Goal: Contribute content

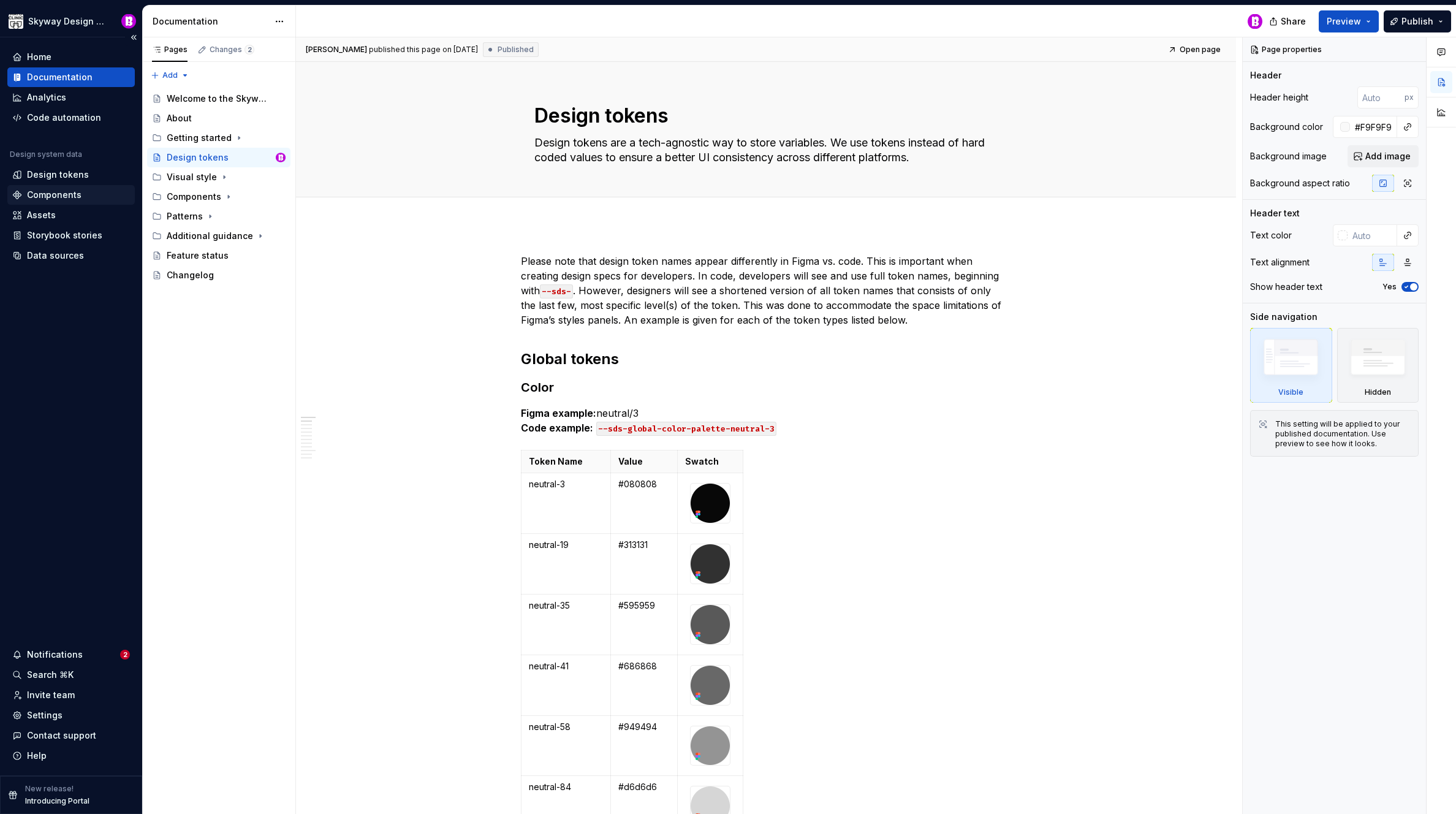
click at [55, 197] on div "Components" at bounding box center [54, 195] width 55 height 12
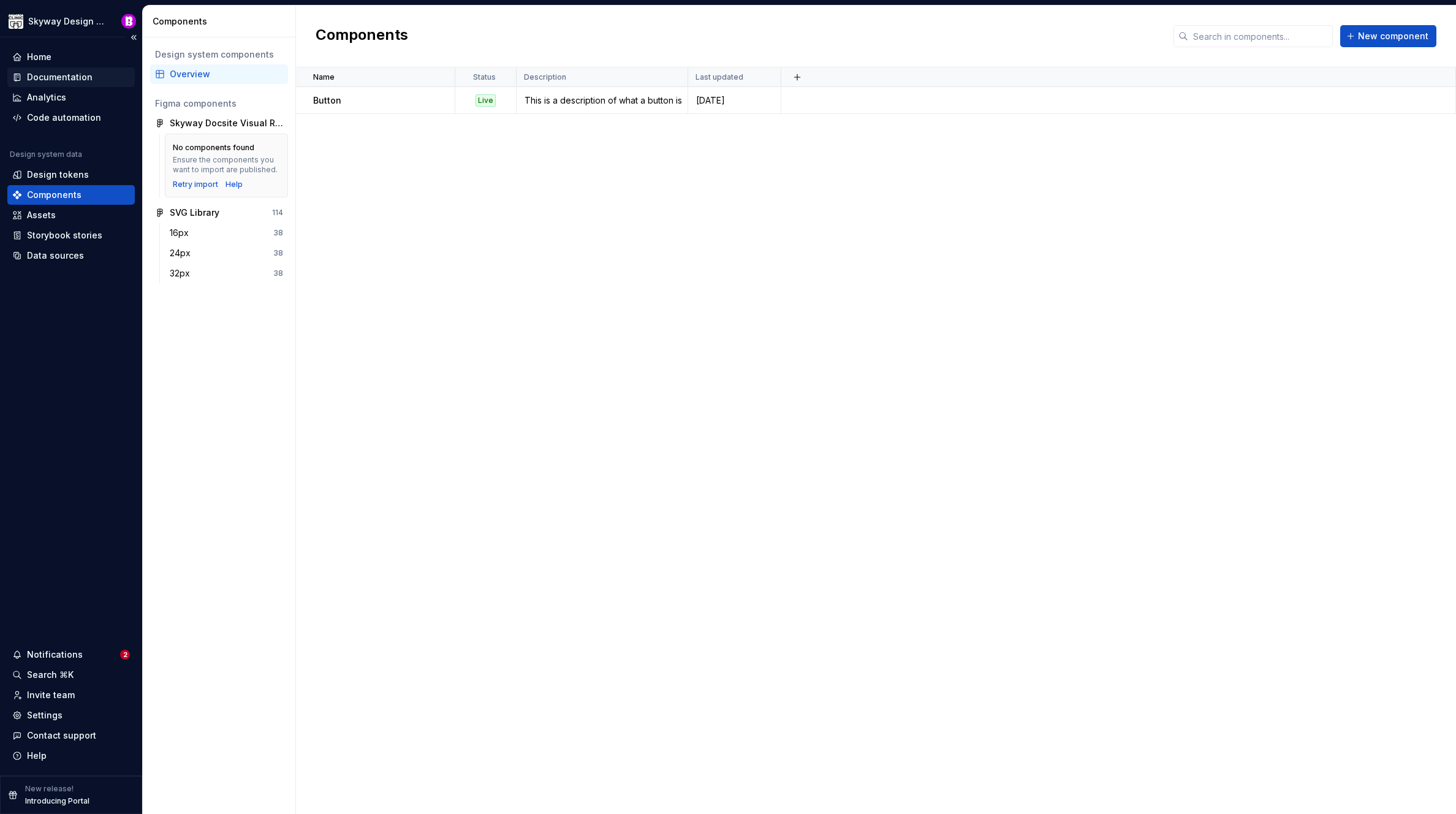
click at [53, 75] on div "Documentation" at bounding box center [60, 77] width 66 height 12
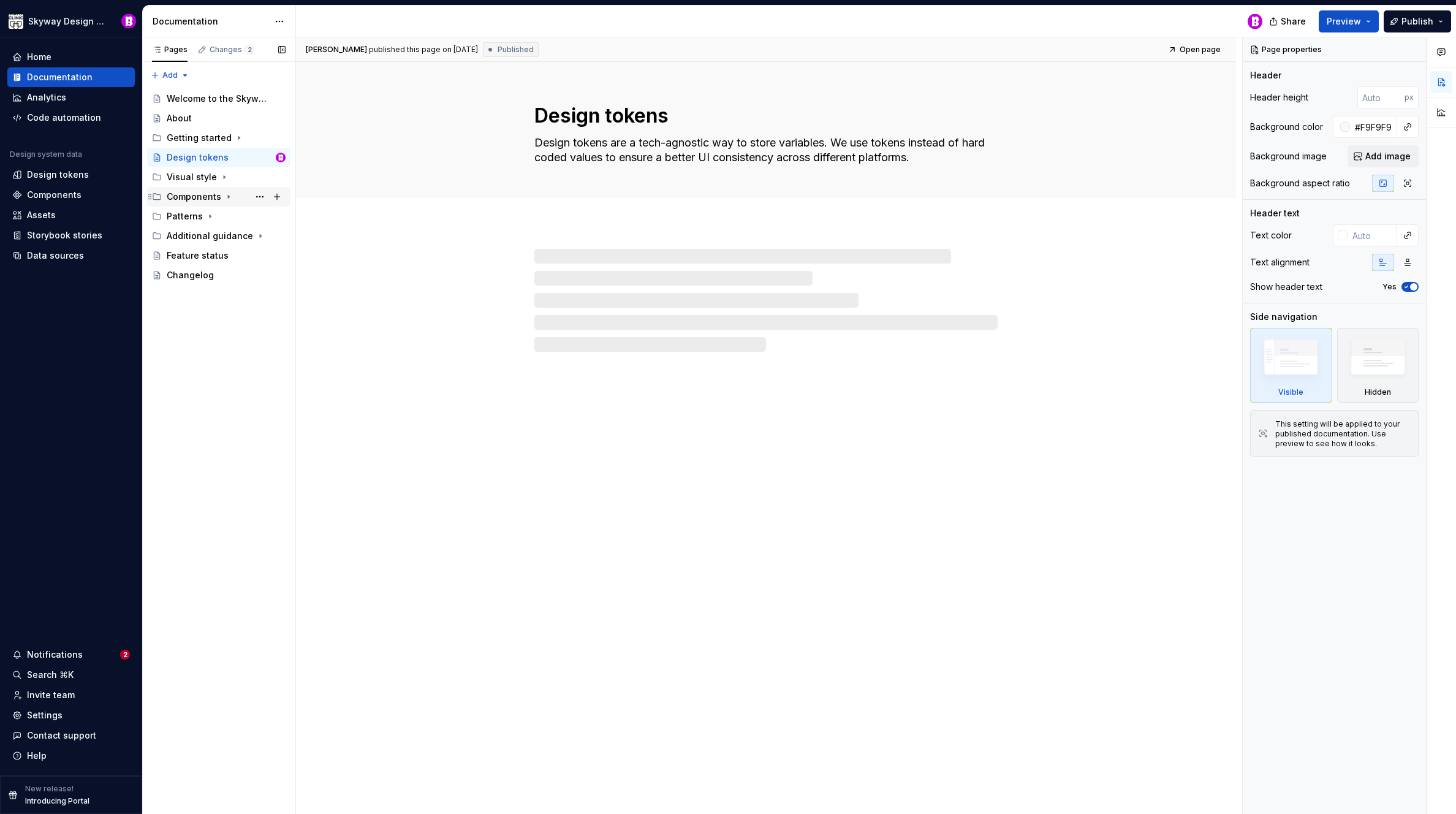
click at [192, 191] on div "Components" at bounding box center [193, 197] width 55 height 12
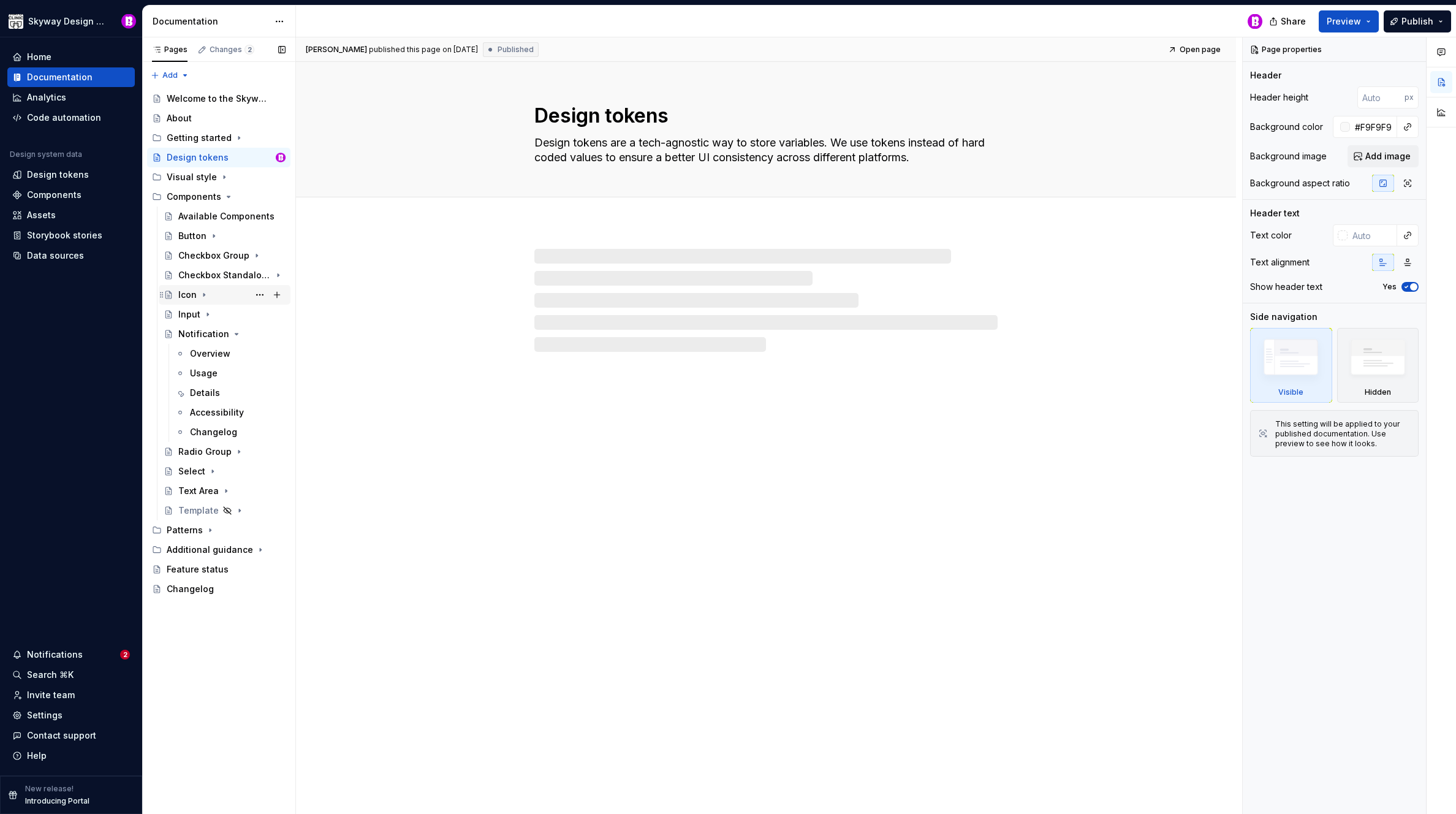
click at [181, 295] on div "Icon" at bounding box center [187, 295] width 18 height 12
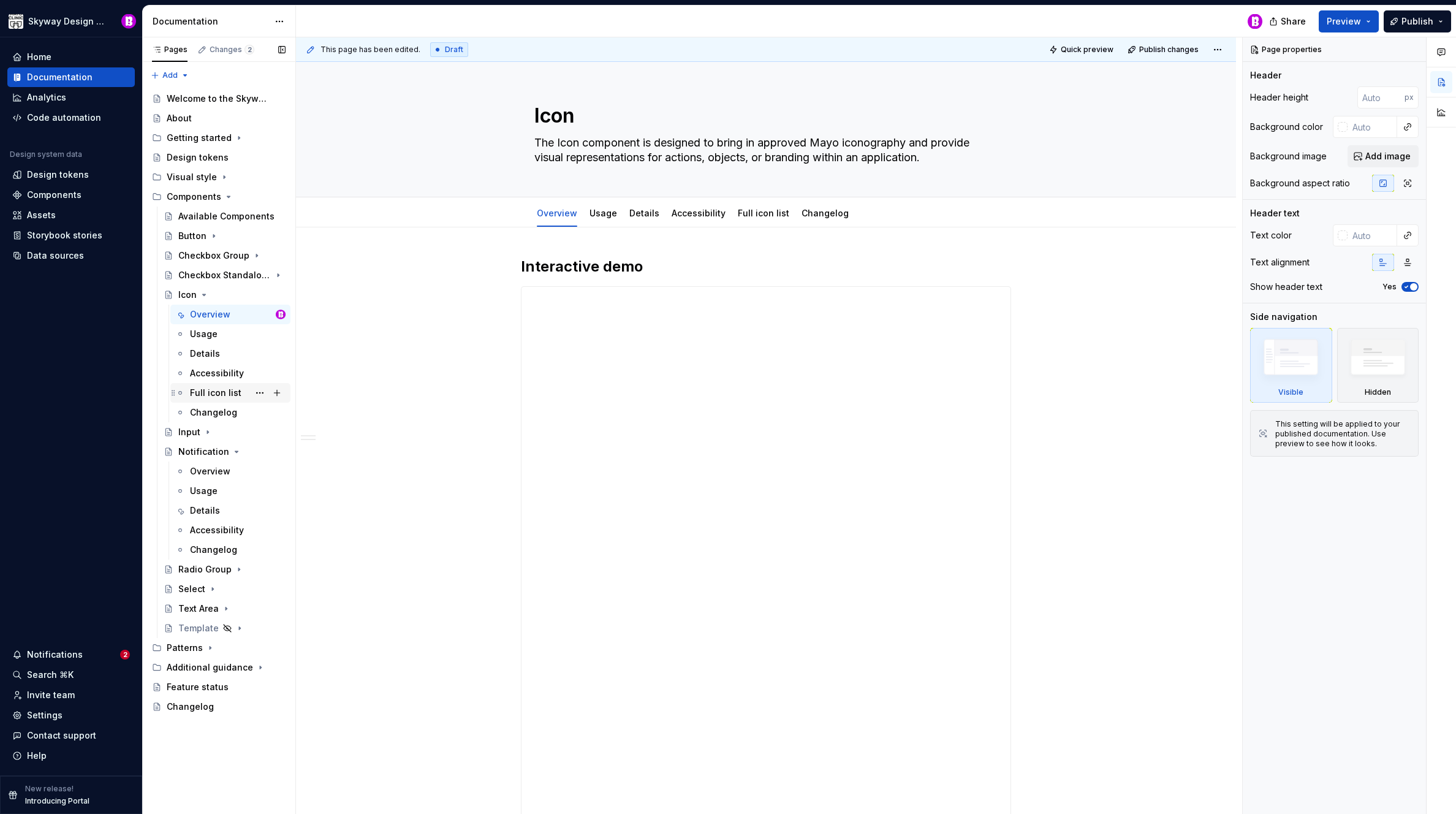
click at [213, 394] on div "Full icon list" at bounding box center [215, 393] width 51 height 12
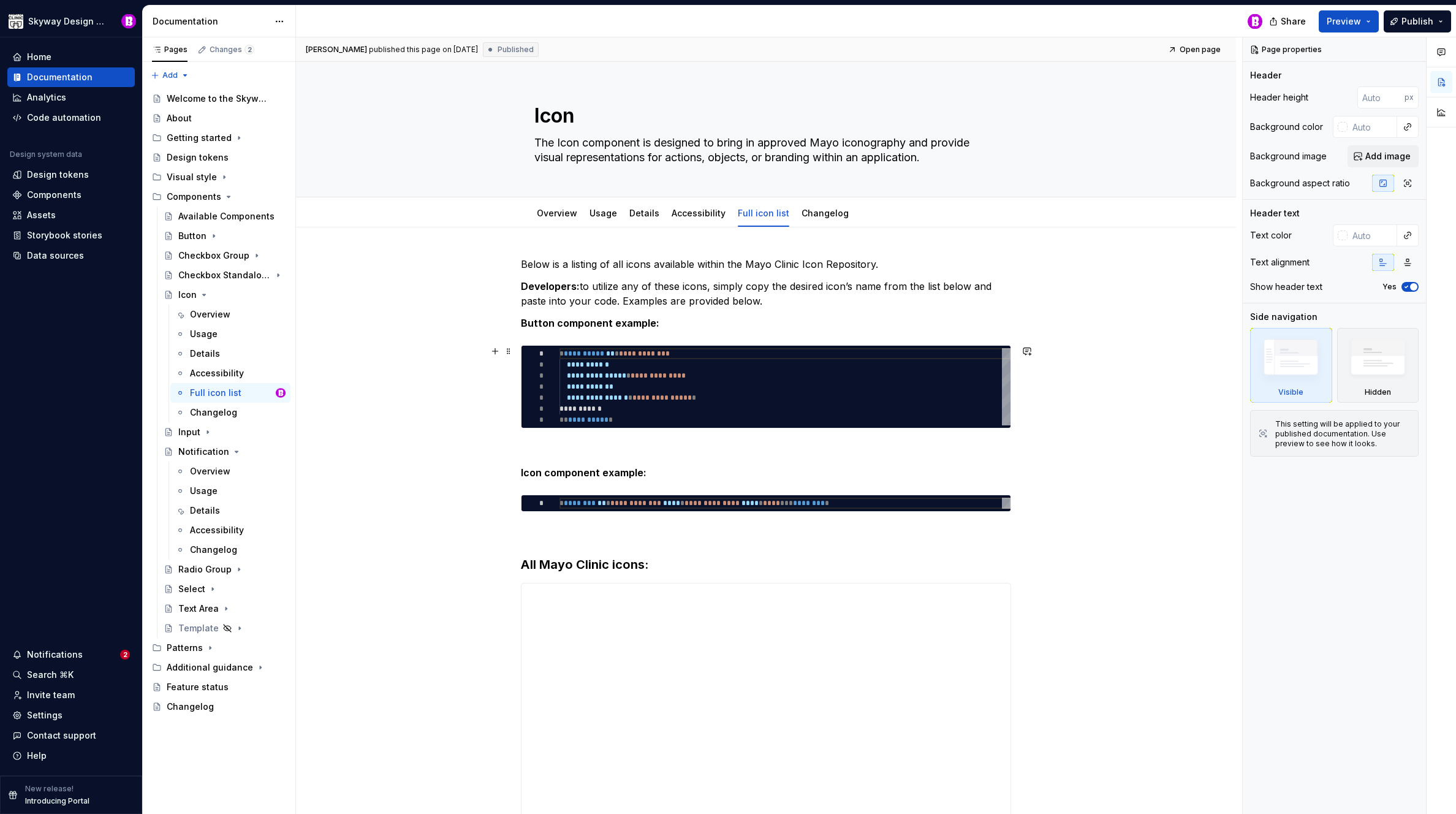
type textarea "*"
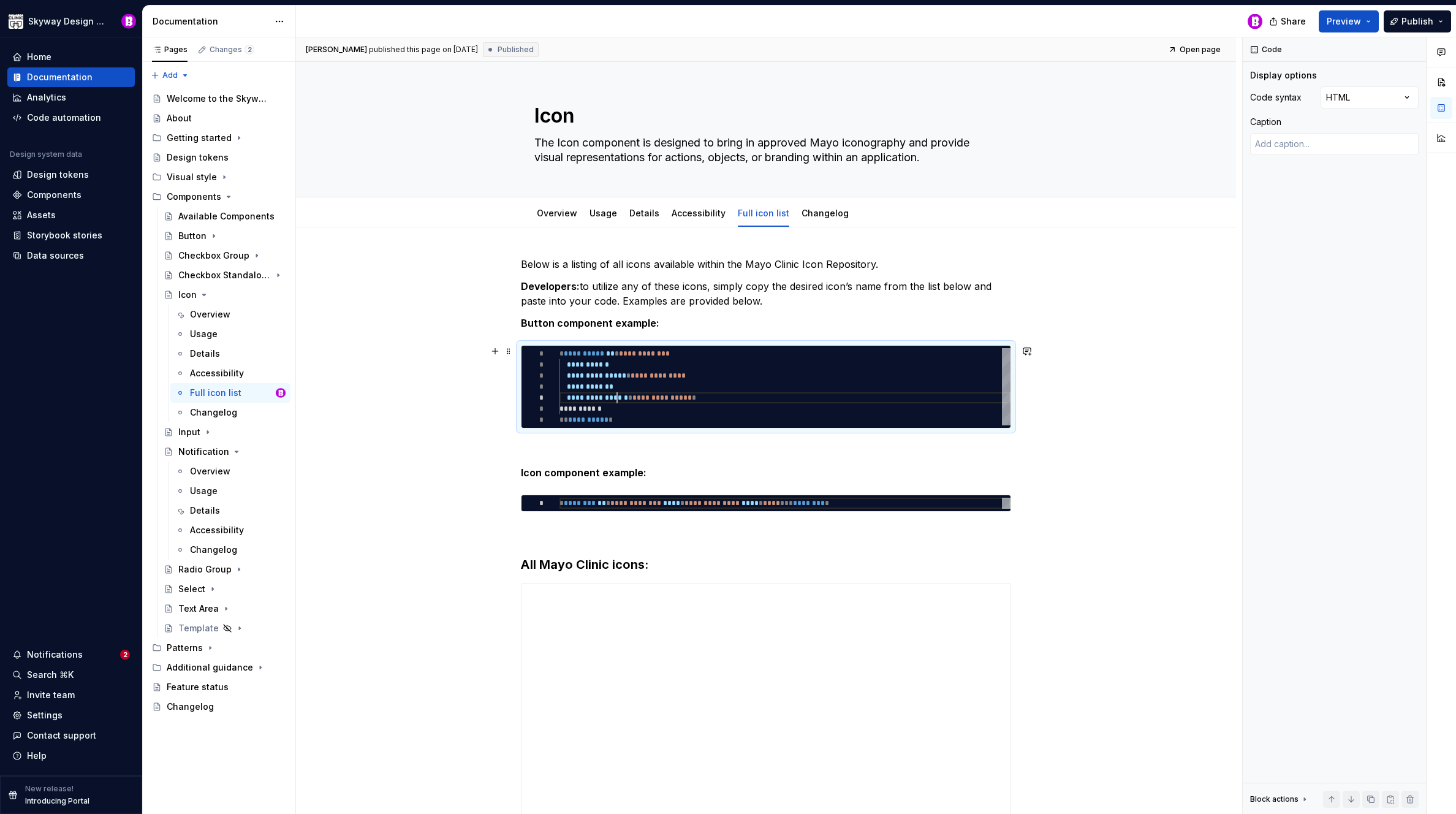
click at [617, 395] on div "**********" at bounding box center [785, 386] width 451 height 77
type textarea "**********"
type textarea "*"
type textarea "**********"
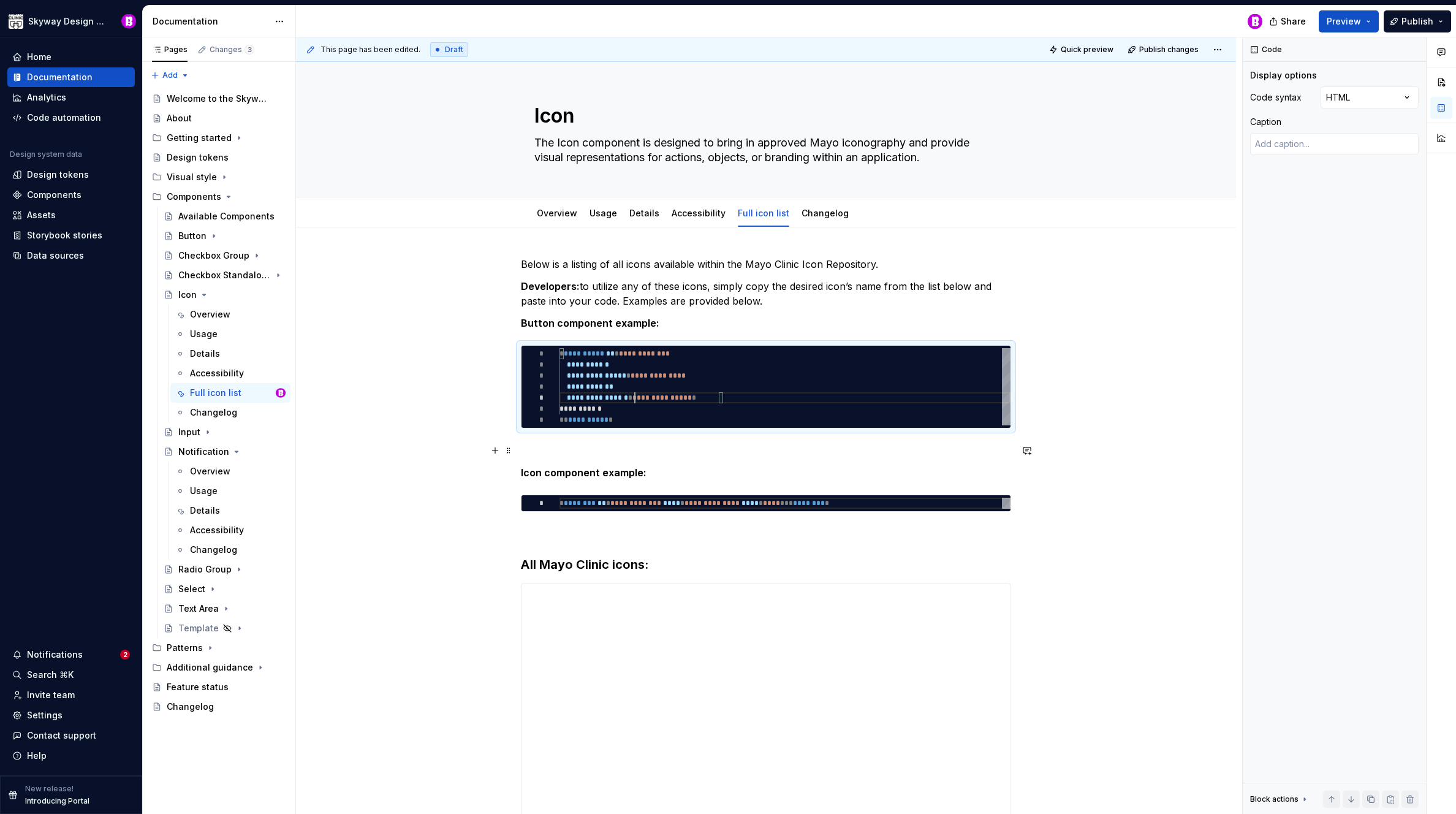
type textarea "*"
type textarea "**********"
type textarea "*"
type textarea "**********"
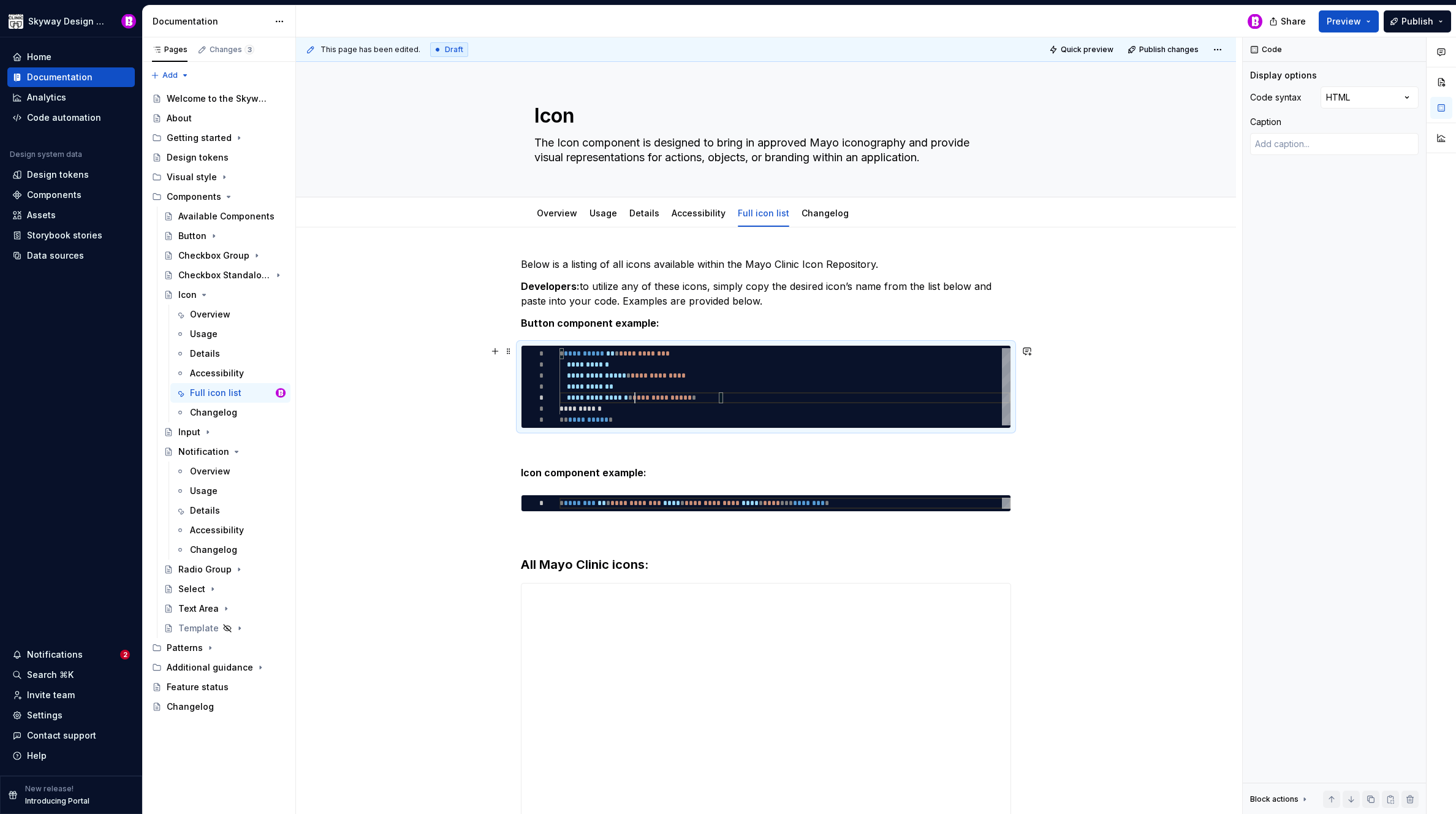
click at [440, 355] on div "**********" at bounding box center [768, 426] width 946 height 777
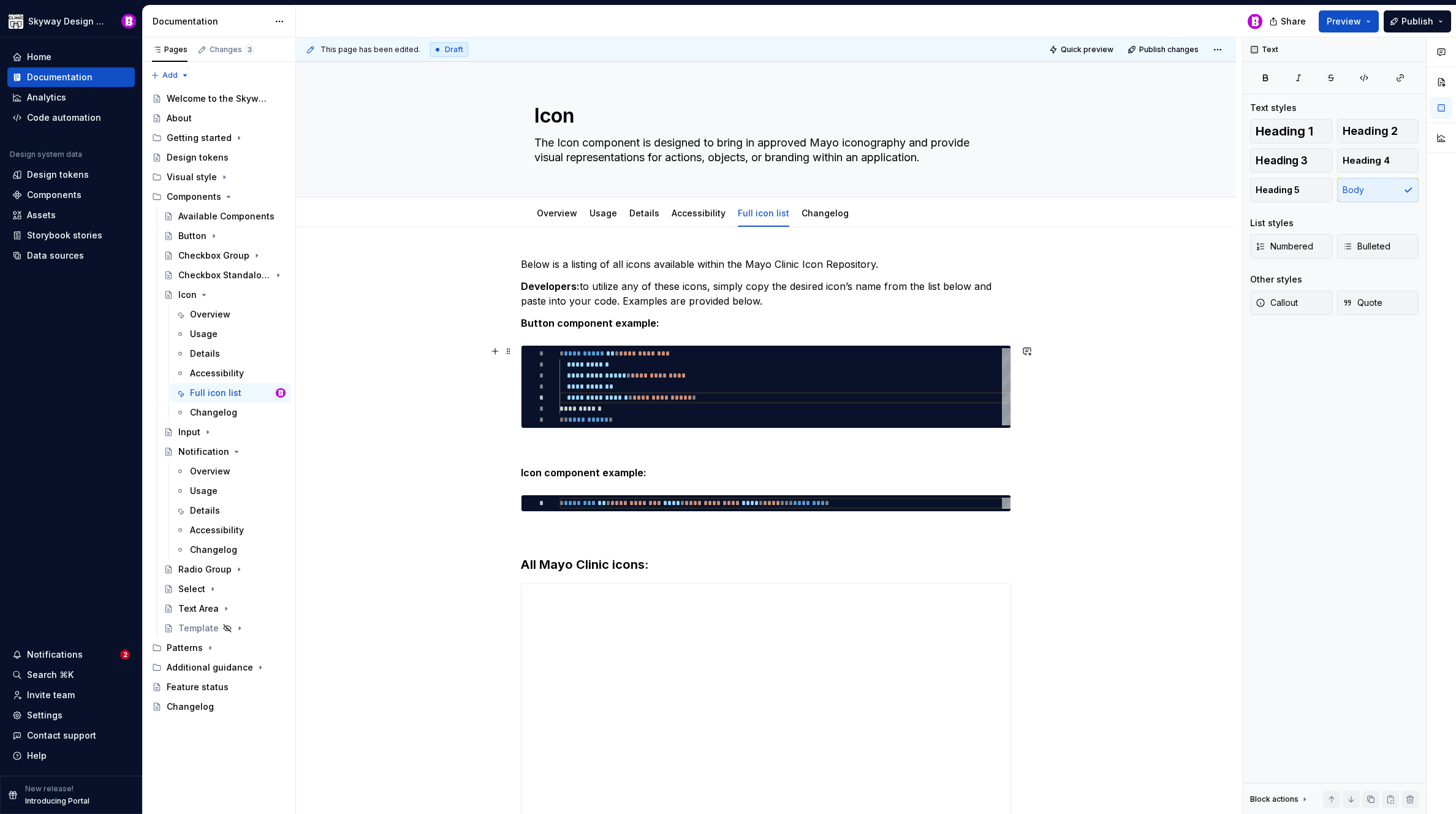
type textarea "*"
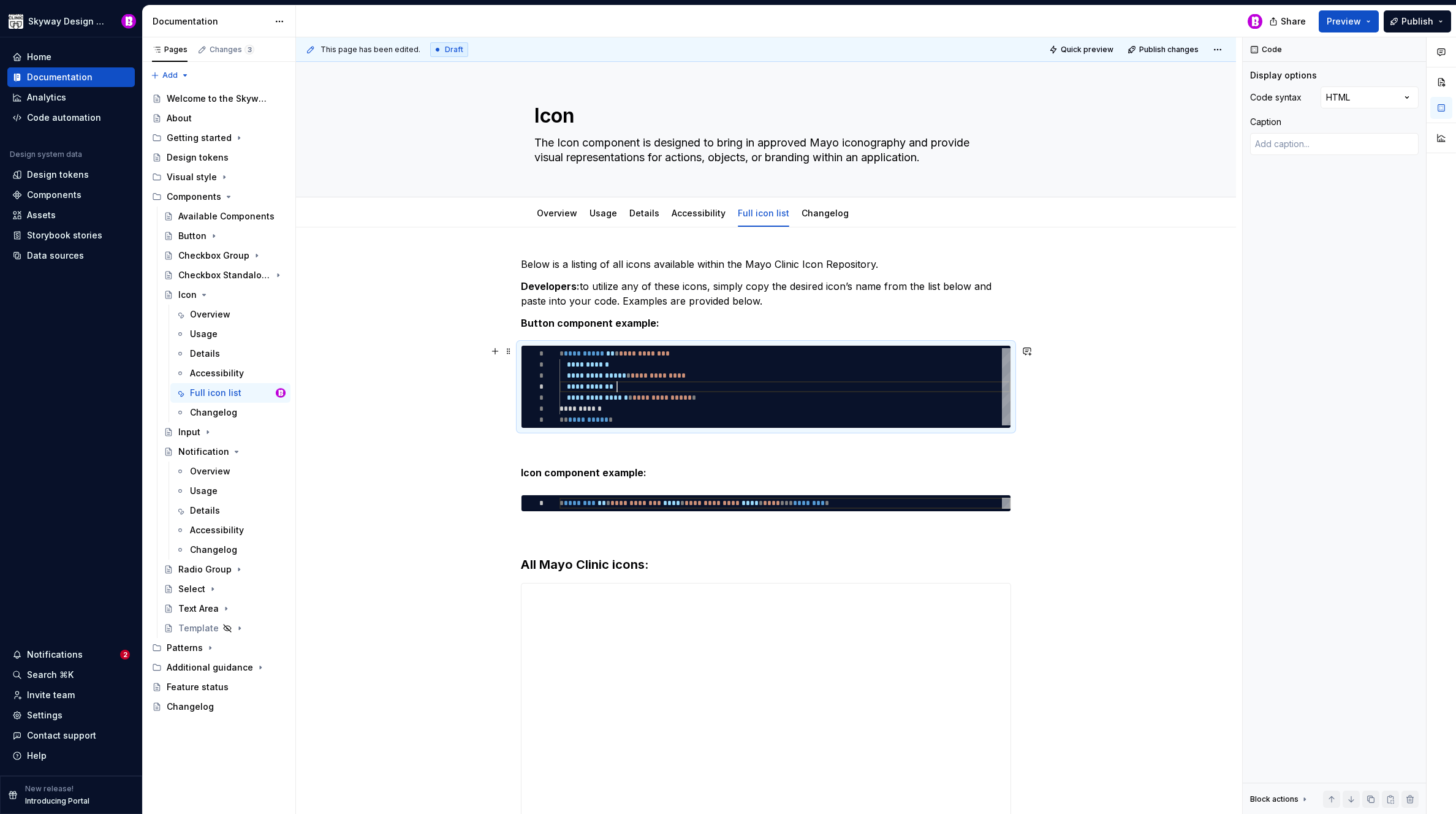
scroll to position [33, 57]
click at [618, 386] on div "**********" at bounding box center [785, 386] width 451 height 77
type textarea "**********"
type textarea "*"
type textarea "**********"
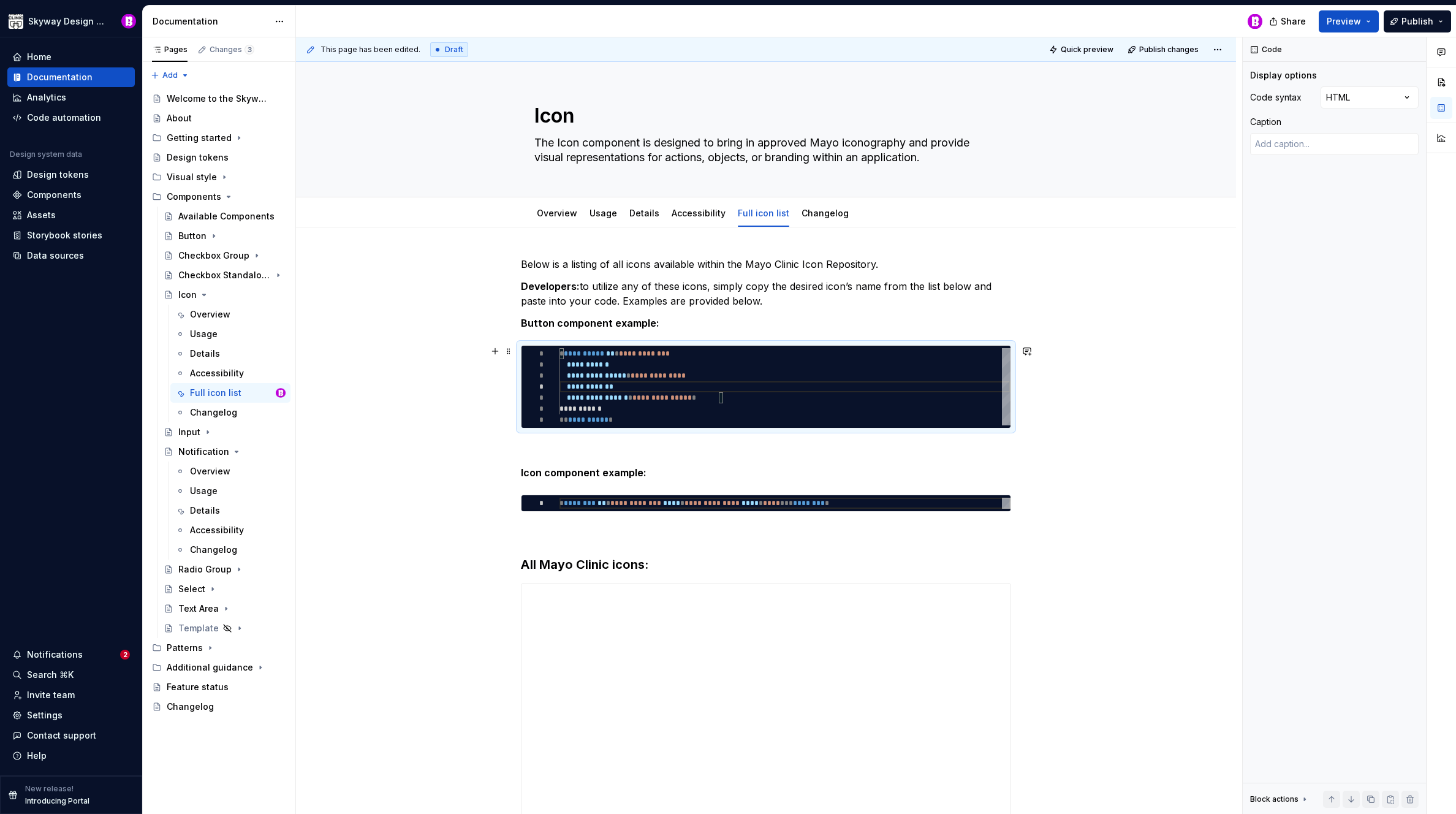
click at [461, 369] on div "**********" at bounding box center [768, 426] width 946 height 777
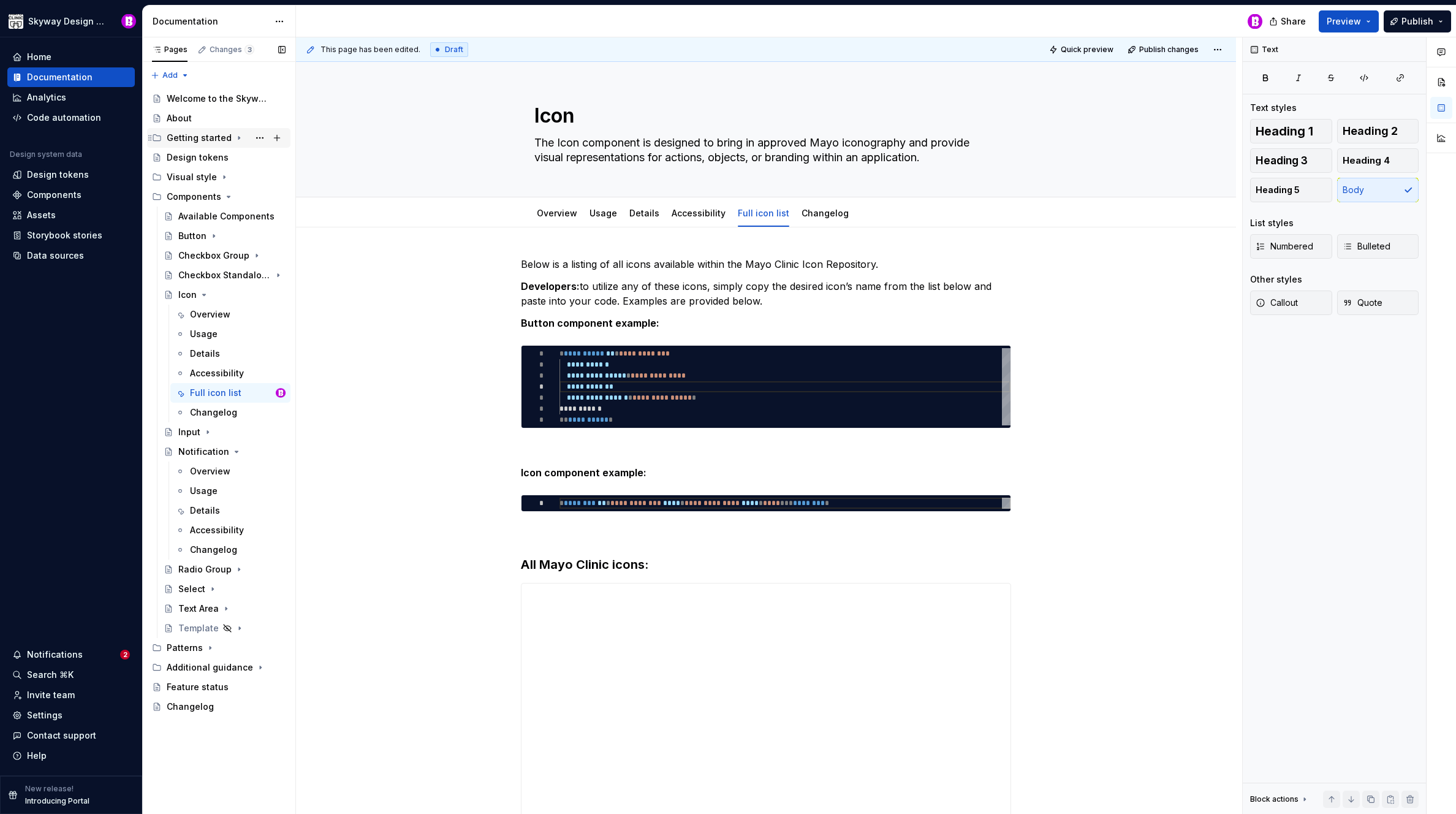
click at [201, 139] on div "Getting started" at bounding box center [199, 138] width 65 height 12
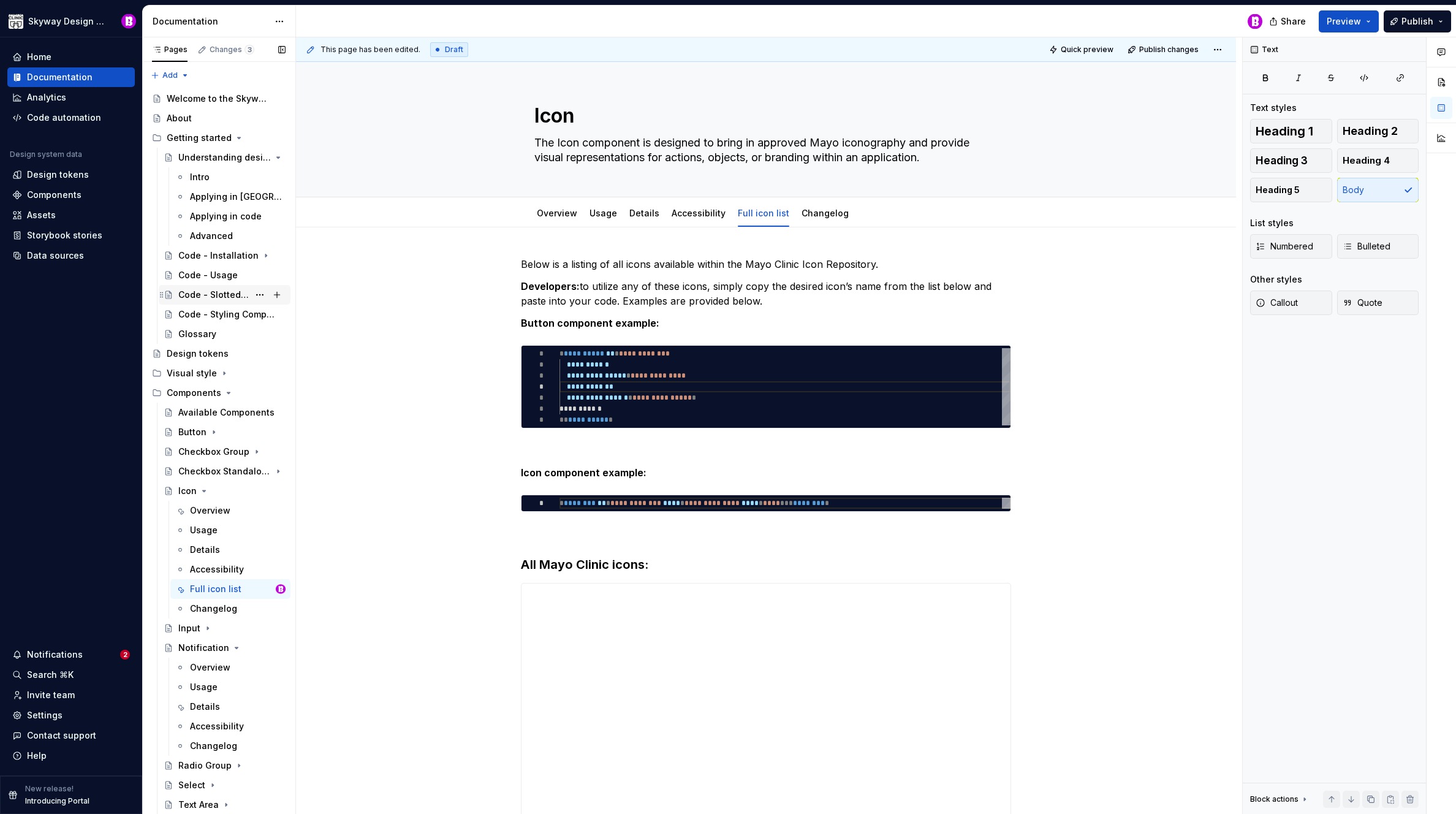
click at [204, 292] on div "Code - Slotted Content" at bounding box center [213, 295] width 70 height 12
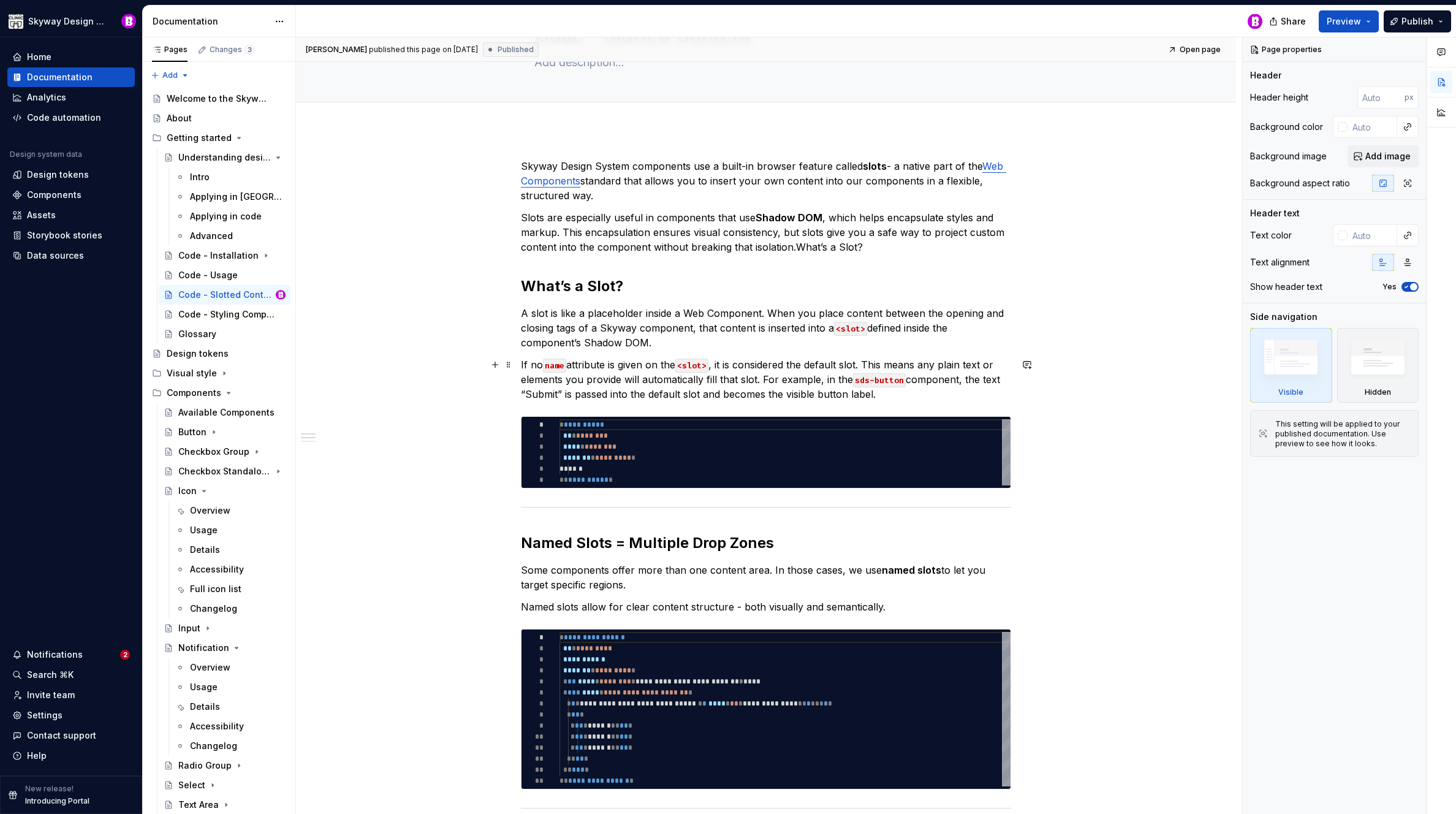
scroll to position [153, 0]
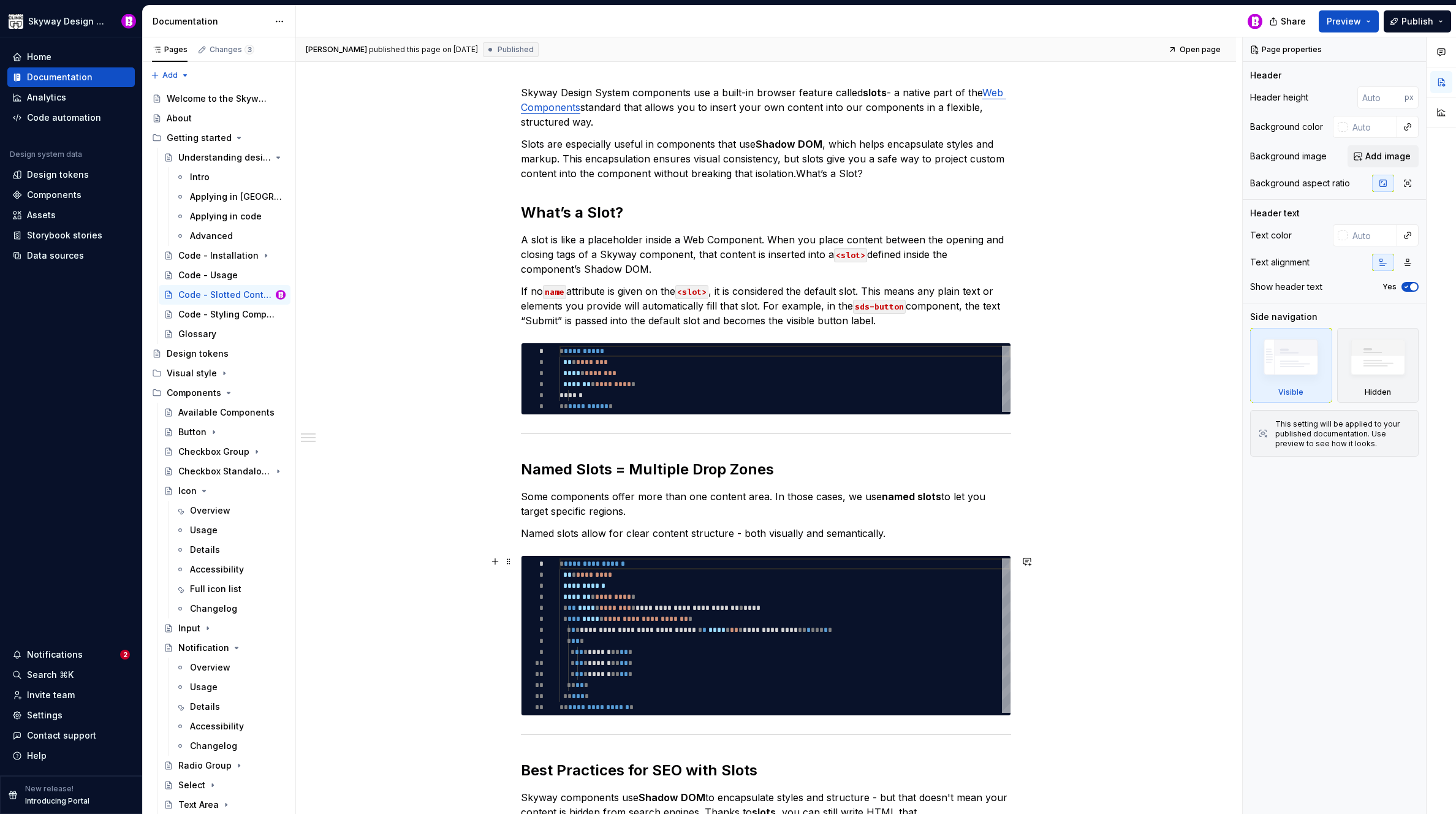
type textarea "*"
type textarea "**********"
click at [777, 604] on div "**********" at bounding box center [785, 635] width 451 height 154
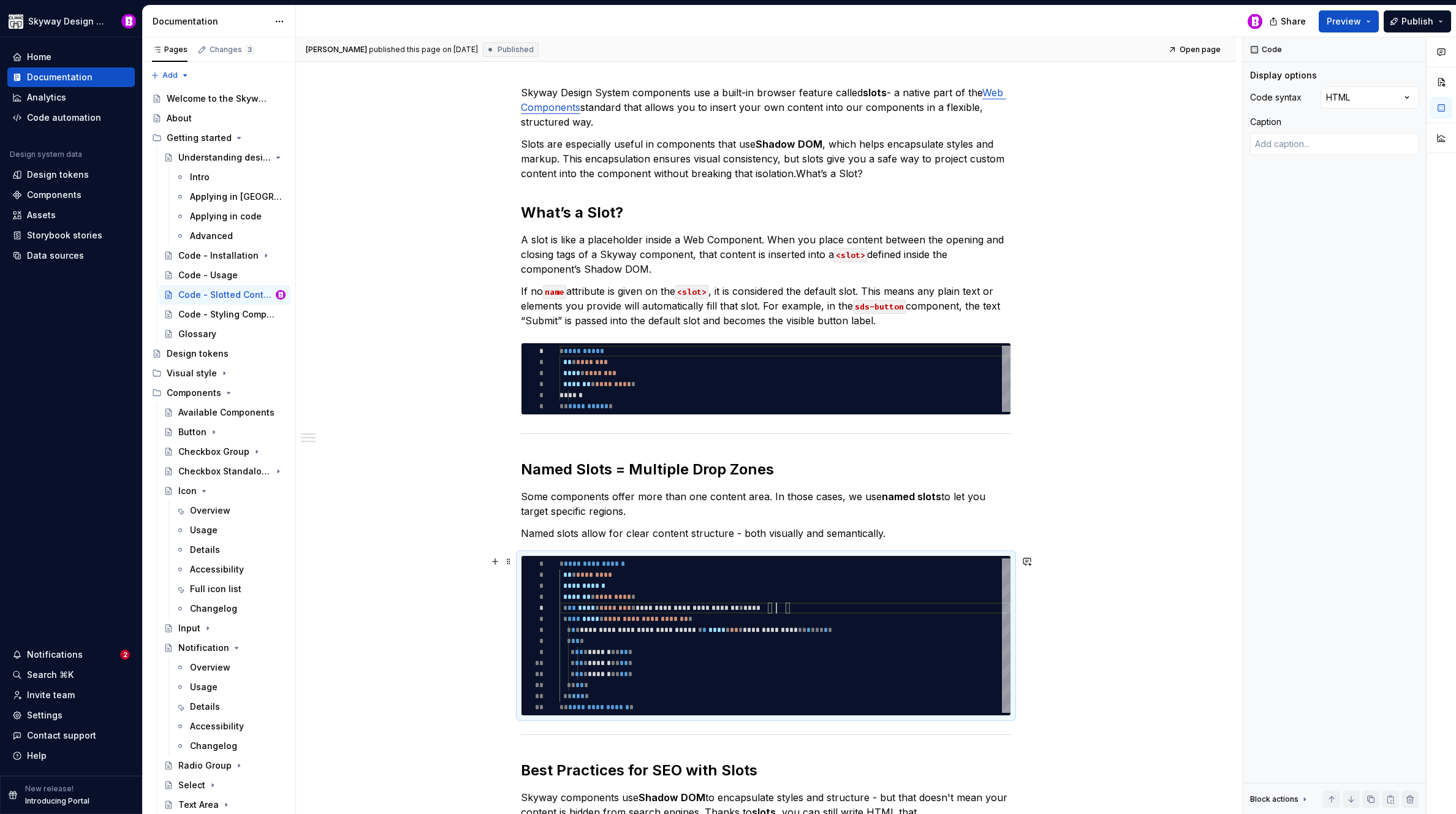
type textarea "*"
type textarea "**********"
type textarea "*"
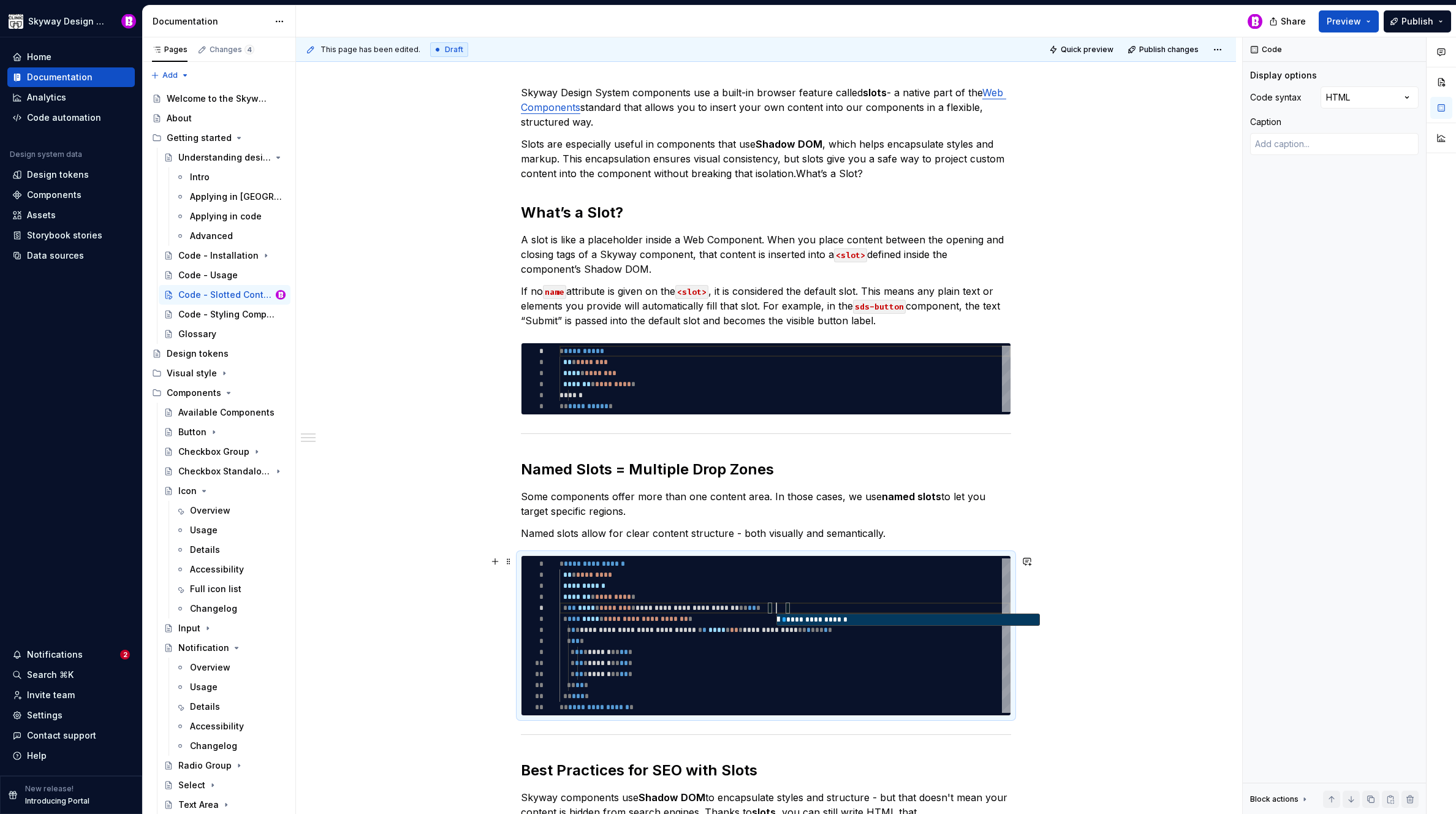
type textarea "**********"
click at [1080, 640] on div "**********" at bounding box center [766, 694] width 940 height 1278
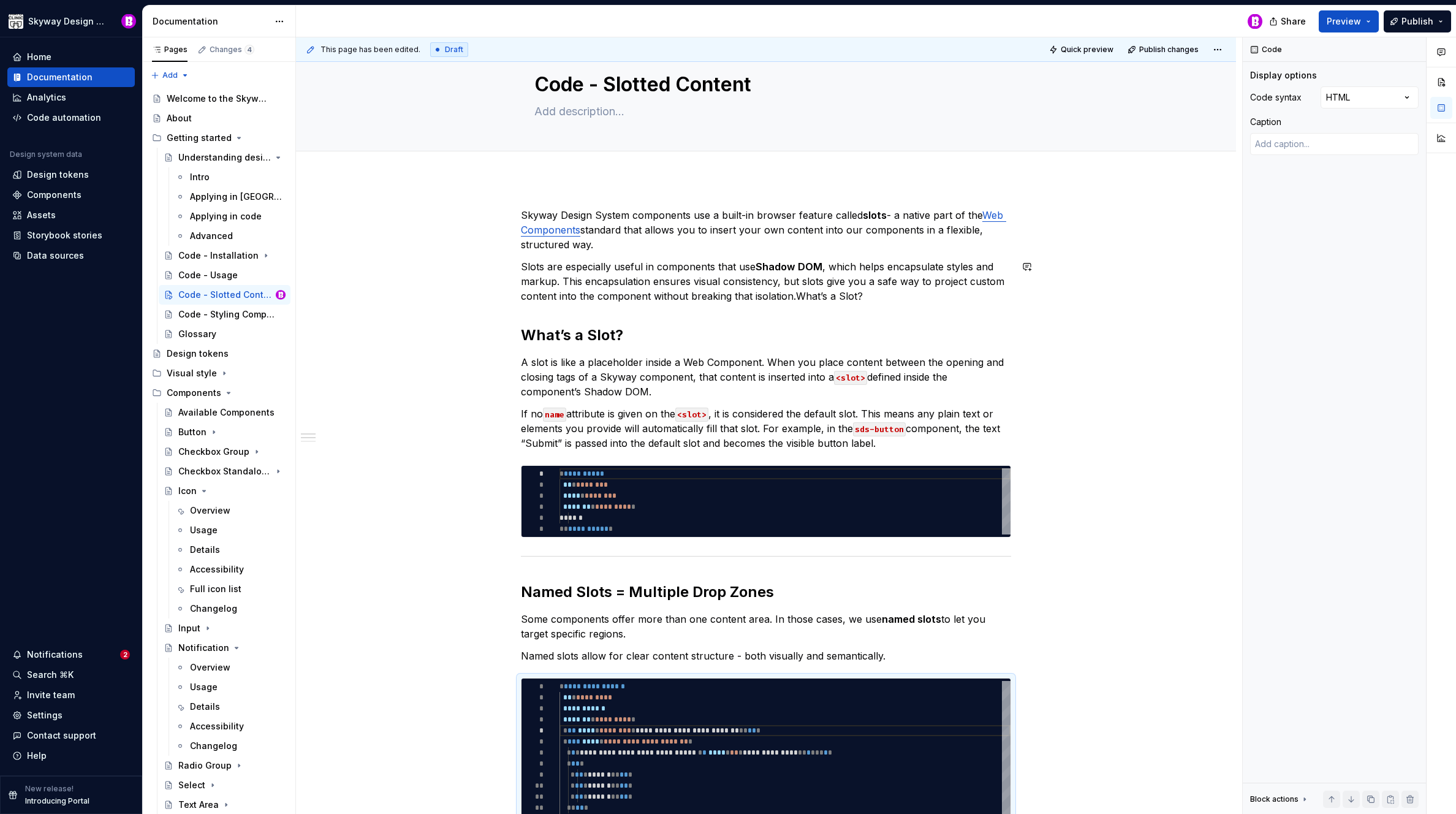
scroll to position [0, 0]
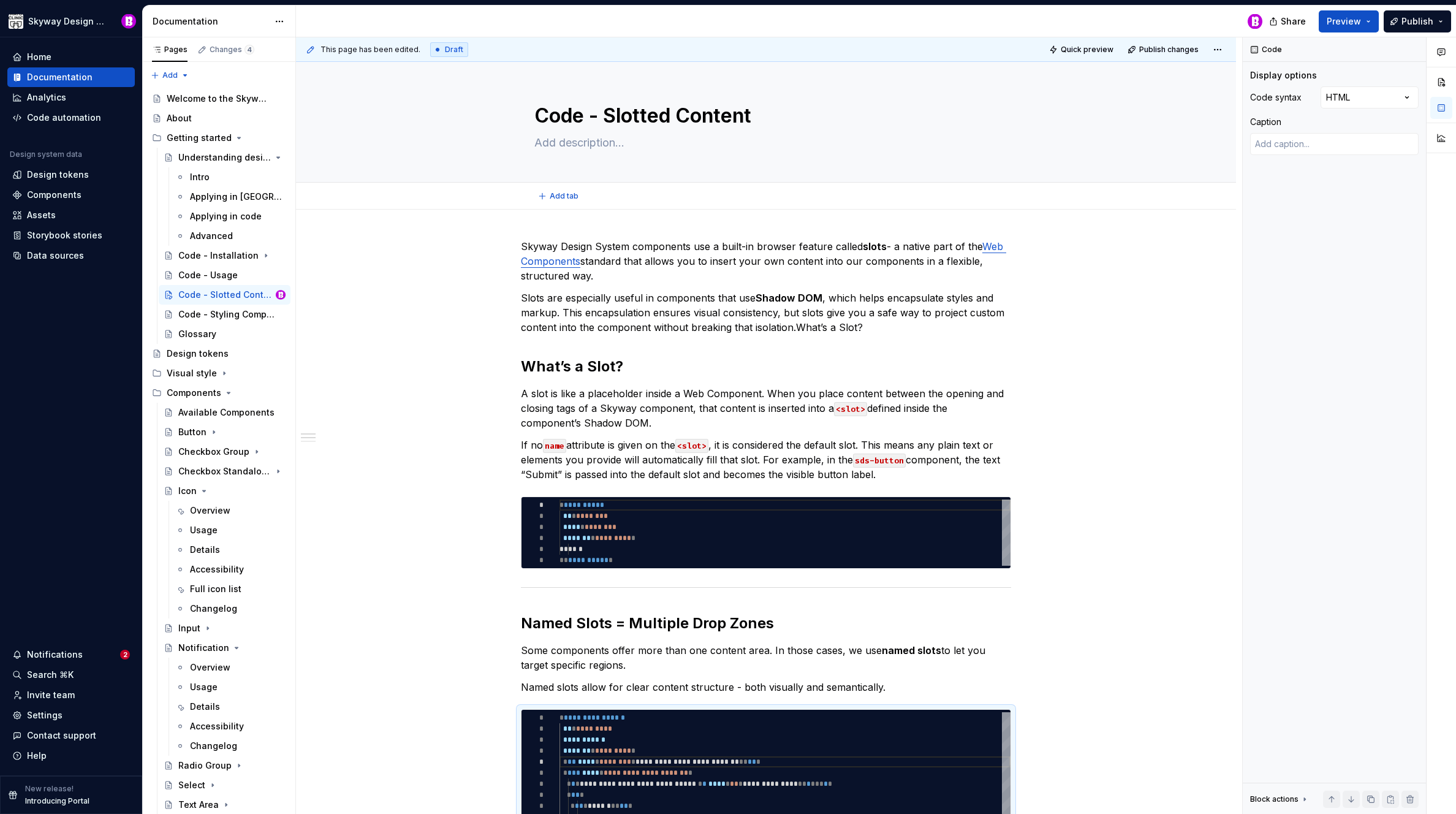
type textarea "*"
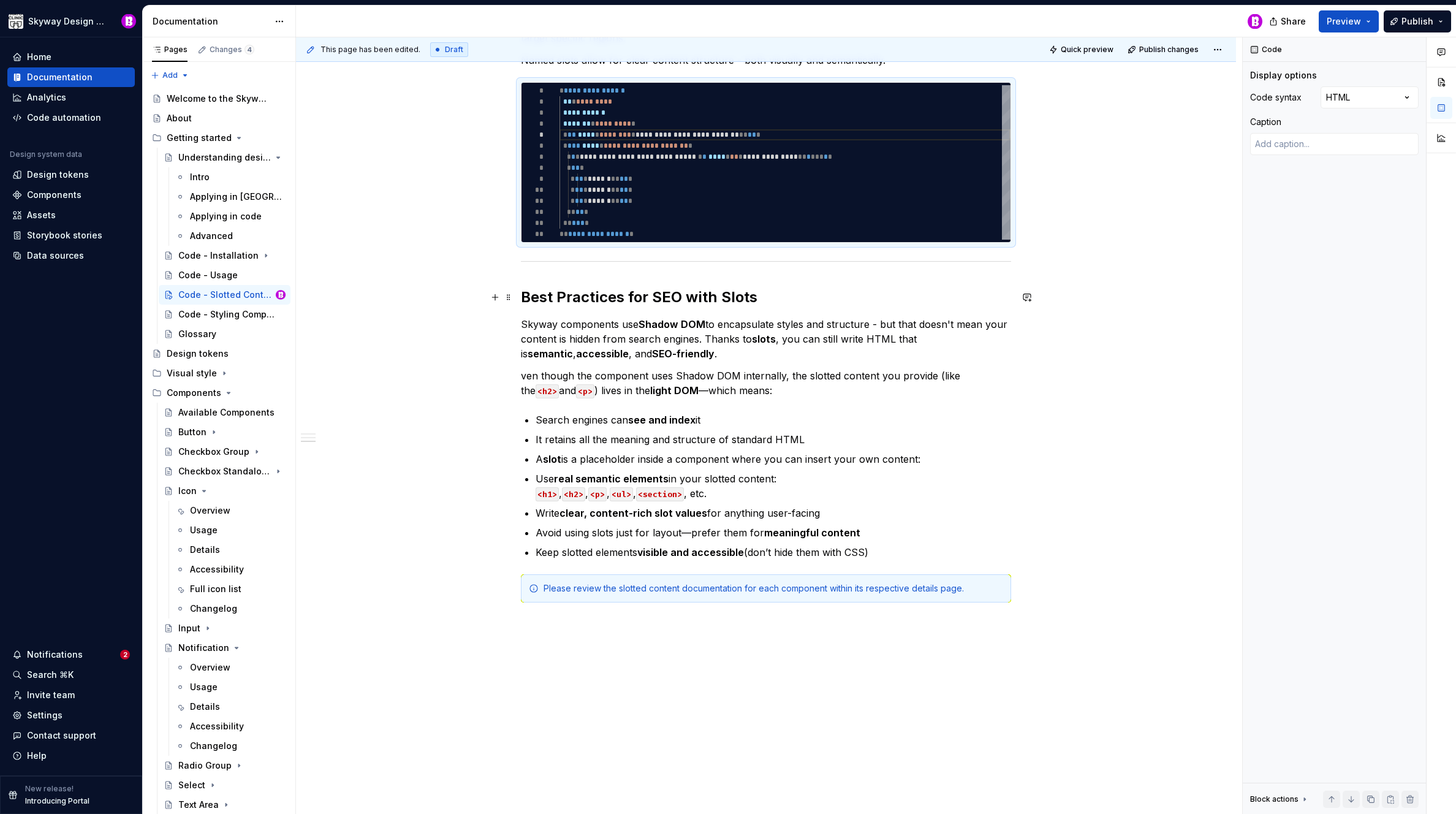
scroll to position [629, 0]
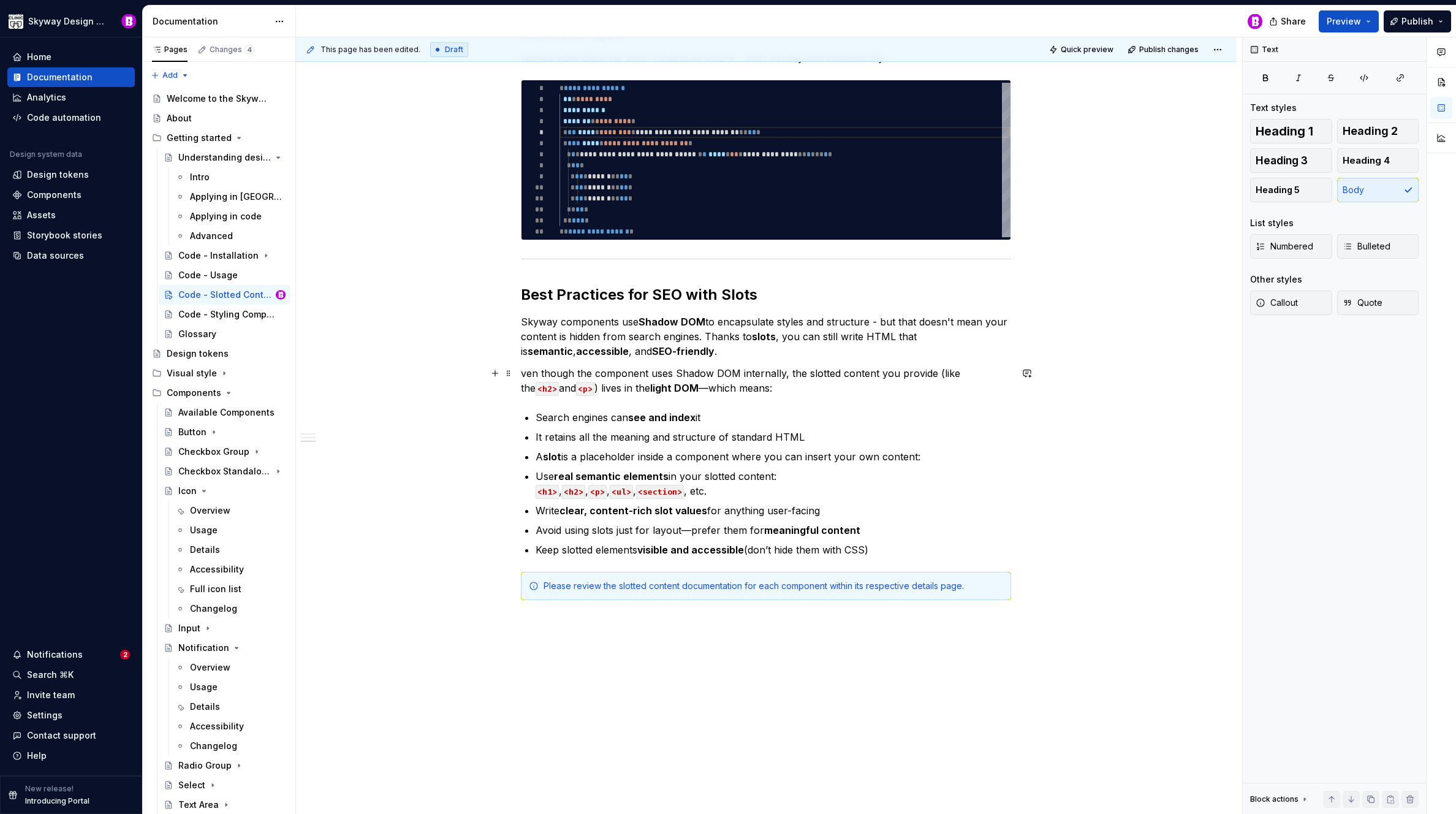
click at [521, 370] on p "ven though the component uses Shadow DOM internally, the slotted content you pr…" at bounding box center [766, 381] width 490 height 29
click at [747, 391] on p "Even though the component uses Shadow DOM internally, the slotted content you p…" at bounding box center [766, 381] width 490 height 29
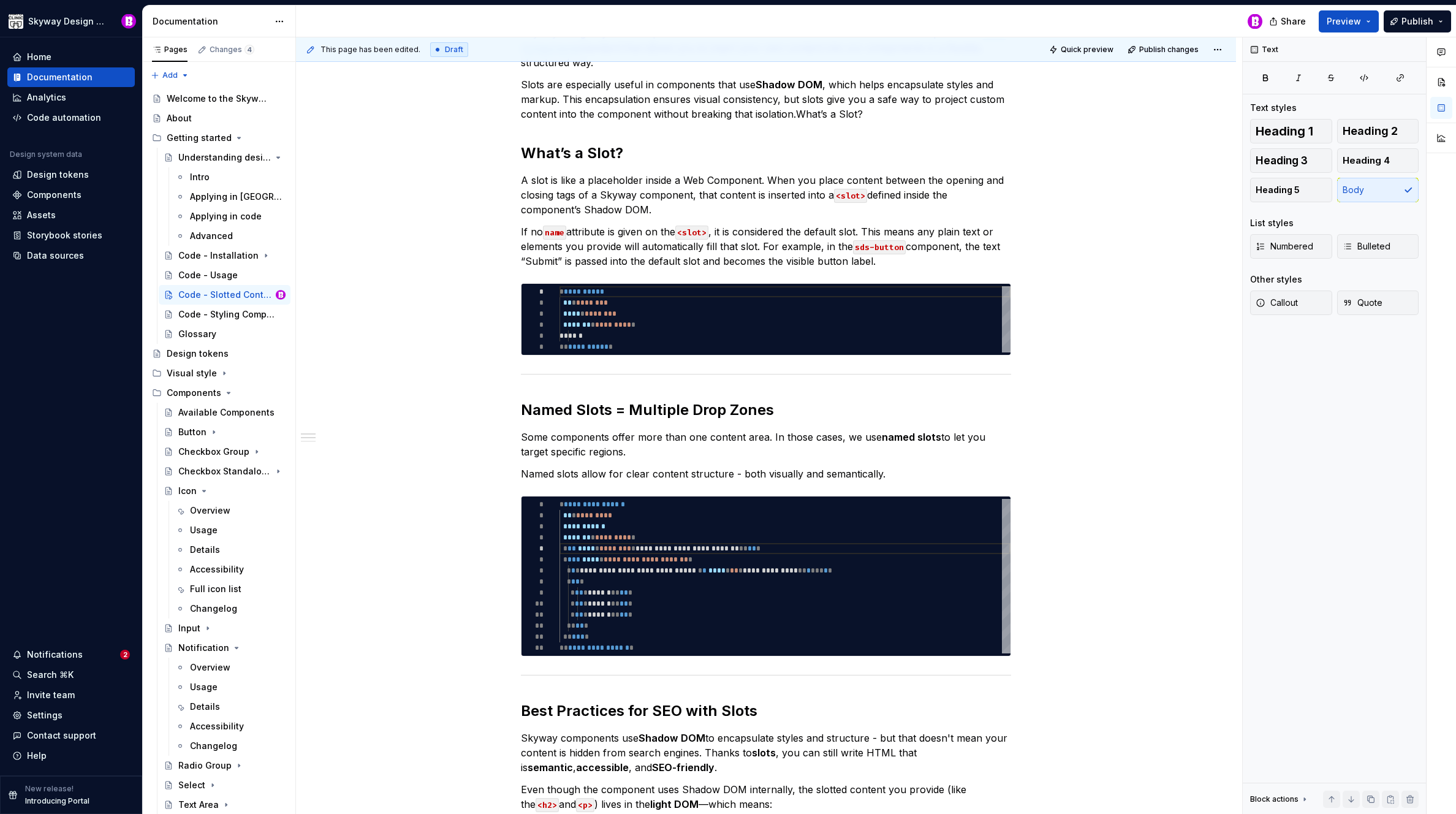
scroll to position [0, 0]
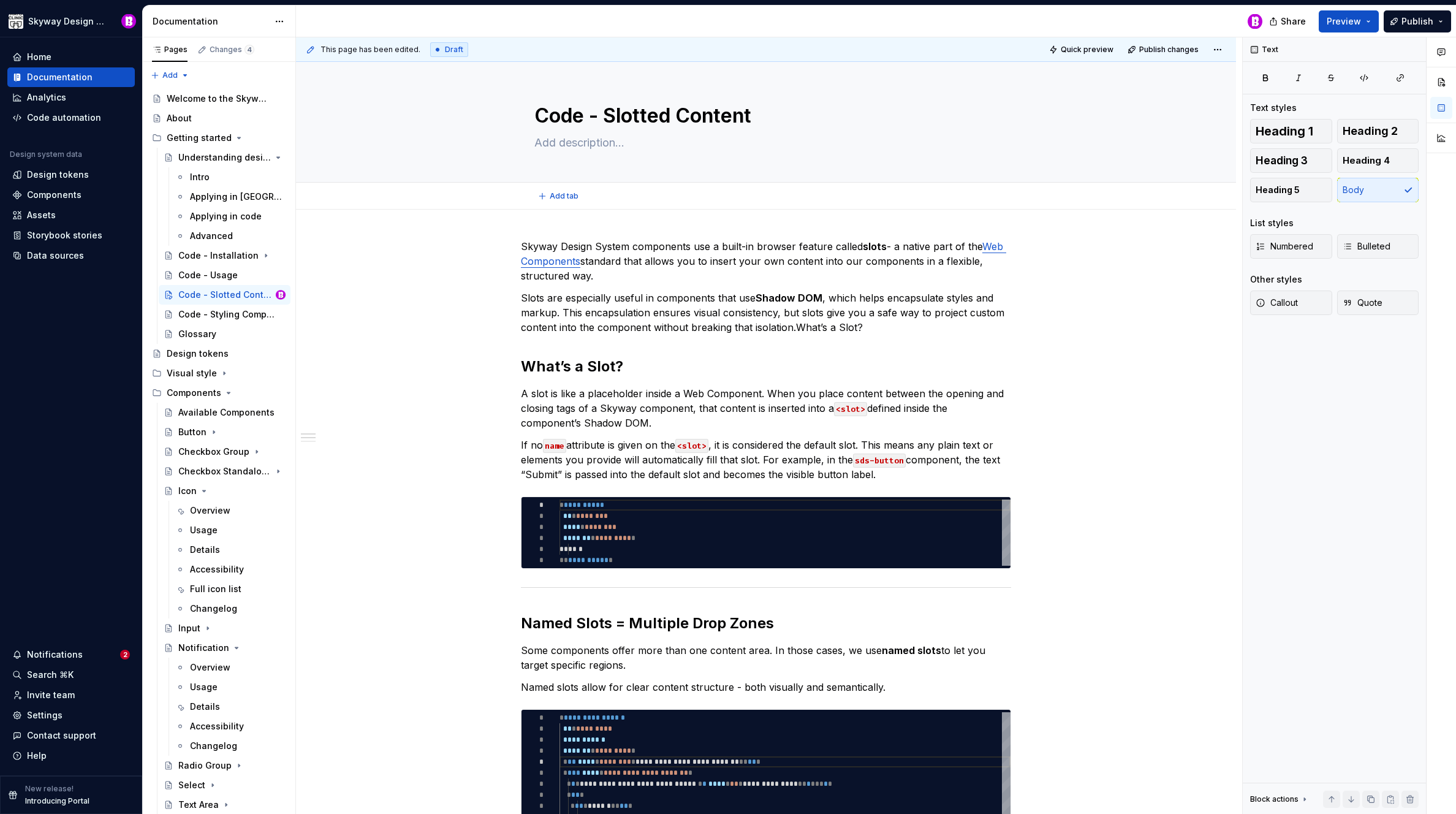
type textarea "*"
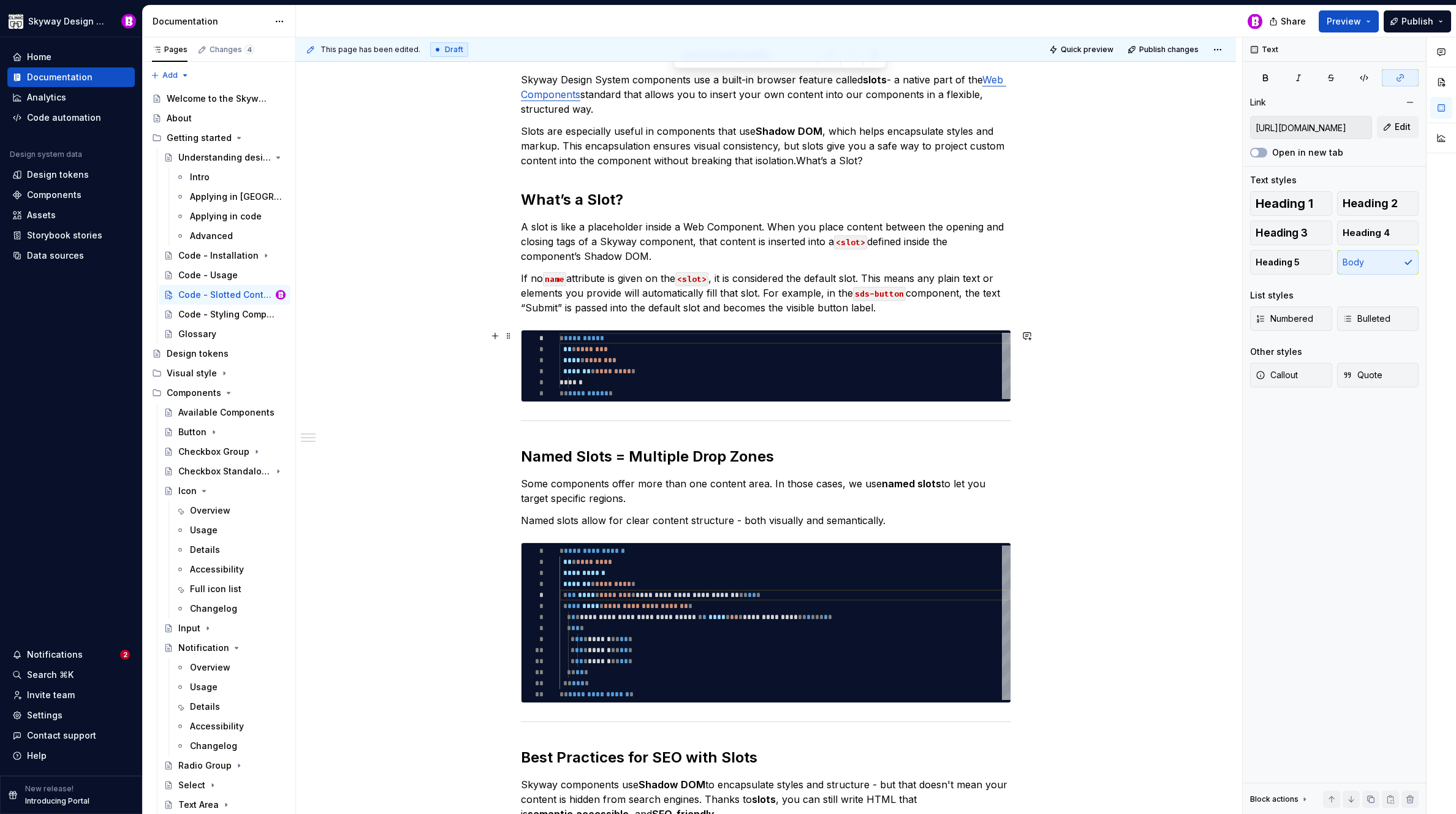
scroll to position [166, 0]
click at [1029, 198] on button "button" at bounding box center [1028, 200] width 17 height 17
drag, startPoint x: 927, startPoint y: 220, endPoint x: 987, endPoint y: 219, distance: 60.0
click at [987, 219] on span "In this asana task there is a task to clarify this whole section. I'm not sure …" at bounding box center [936, 235] width 175 height 37
click at [976, 241] on p "**********" at bounding box center [938, 235] width 180 height 40
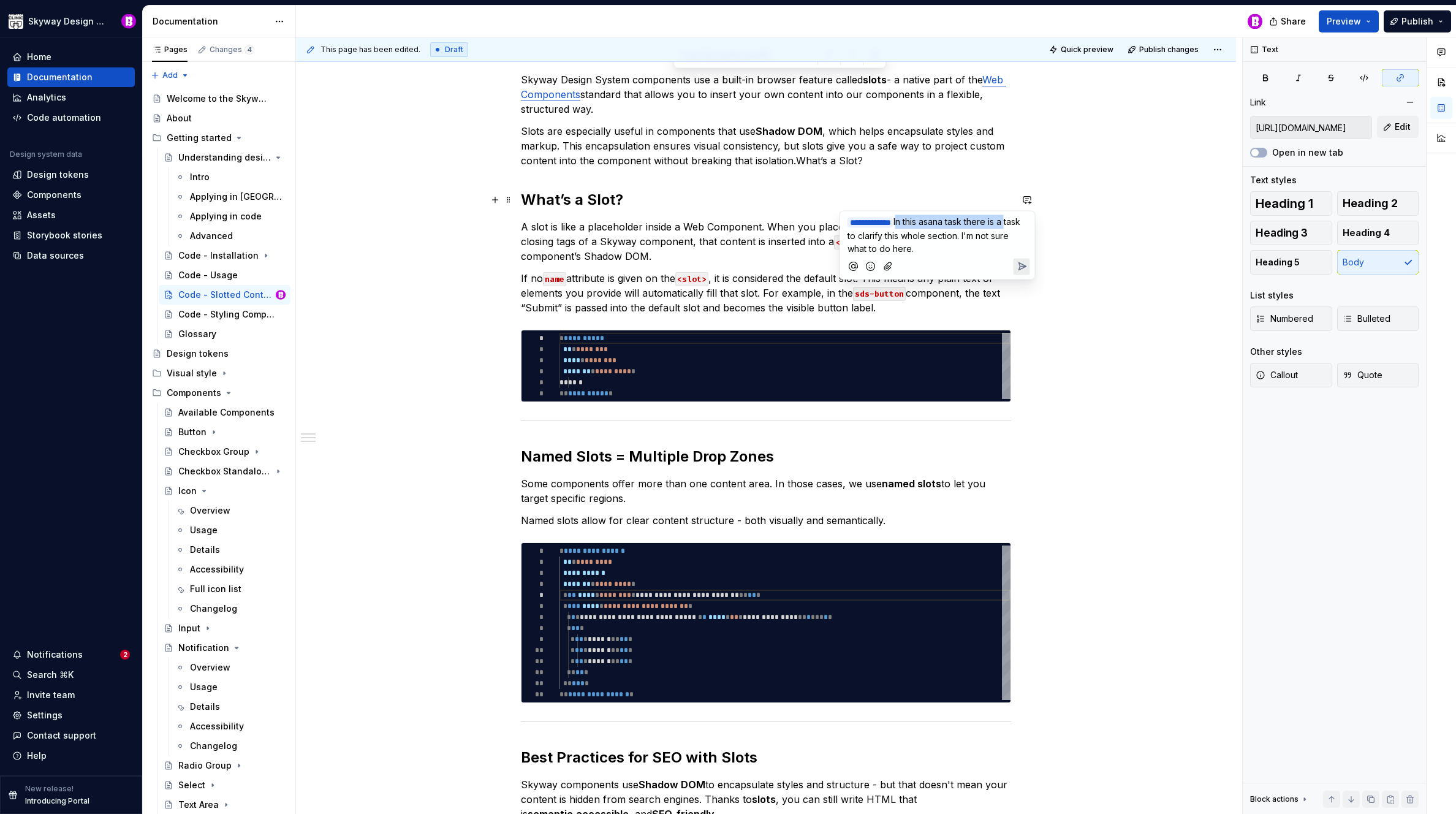
drag, startPoint x: 1025, startPoint y: 220, endPoint x: 919, endPoint y: 223, distance: 106.0
click at [917, 224] on span "In this asana task there is a task to clarify this whole section. I'm not sure …" at bounding box center [936, 235] width 175 height 37
click at [1011, 231] on span "There is an Asana cleanup task (for me) to clarify this whole section. I'm not …" at bounding box center [937, 235] width 179 height 37
click at [1022, 277] on icon "Send" at bounding box center [1022, 279] width 12 height 12
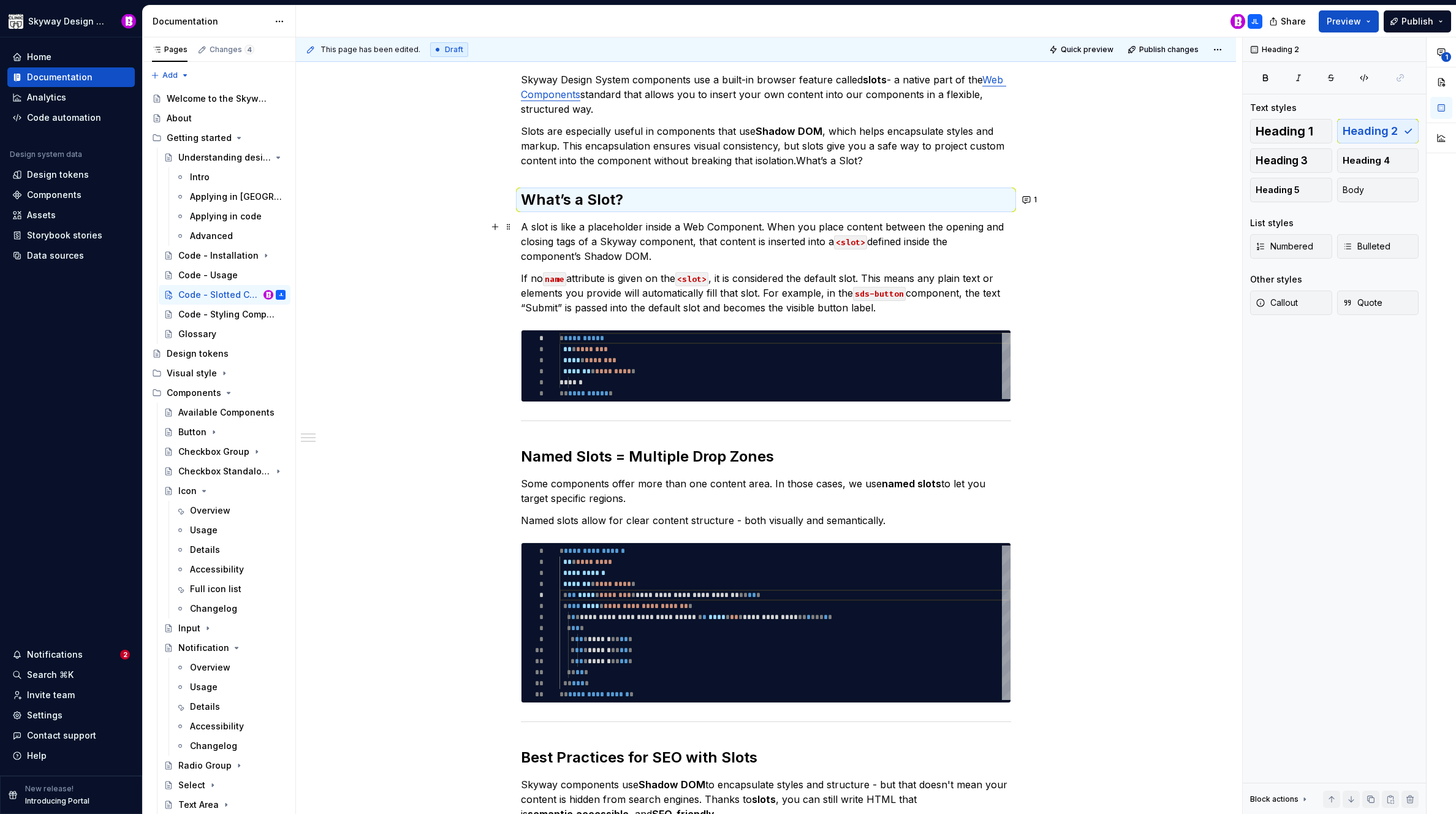
click at [1090, 227] on div "**********" at bounding box center [766, 681] width 940 height 1278
click at [1128, 294] on div "**********" at bounding box center [766, 681] width 940 height 1278
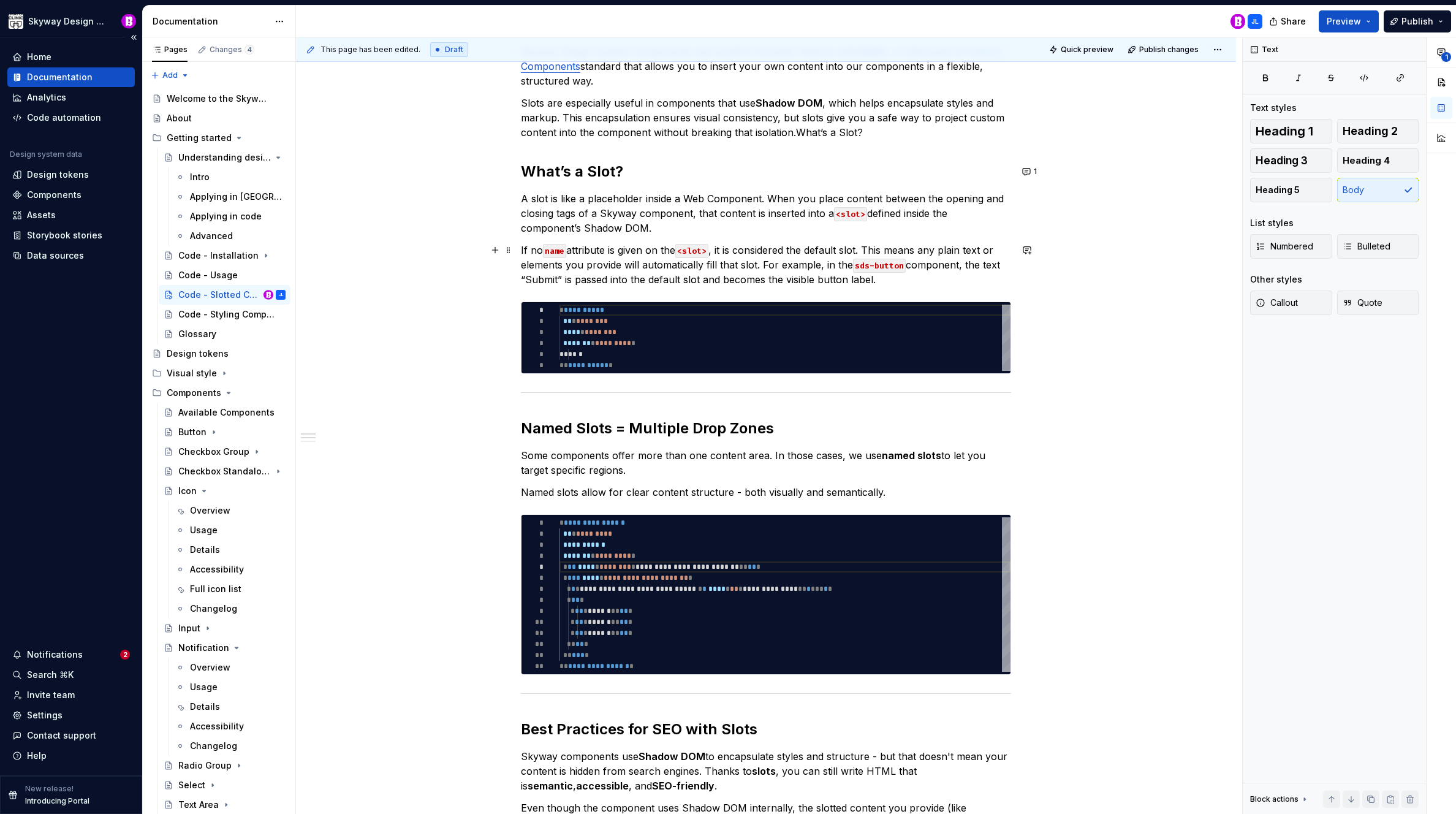
scroll to position [0, 0]
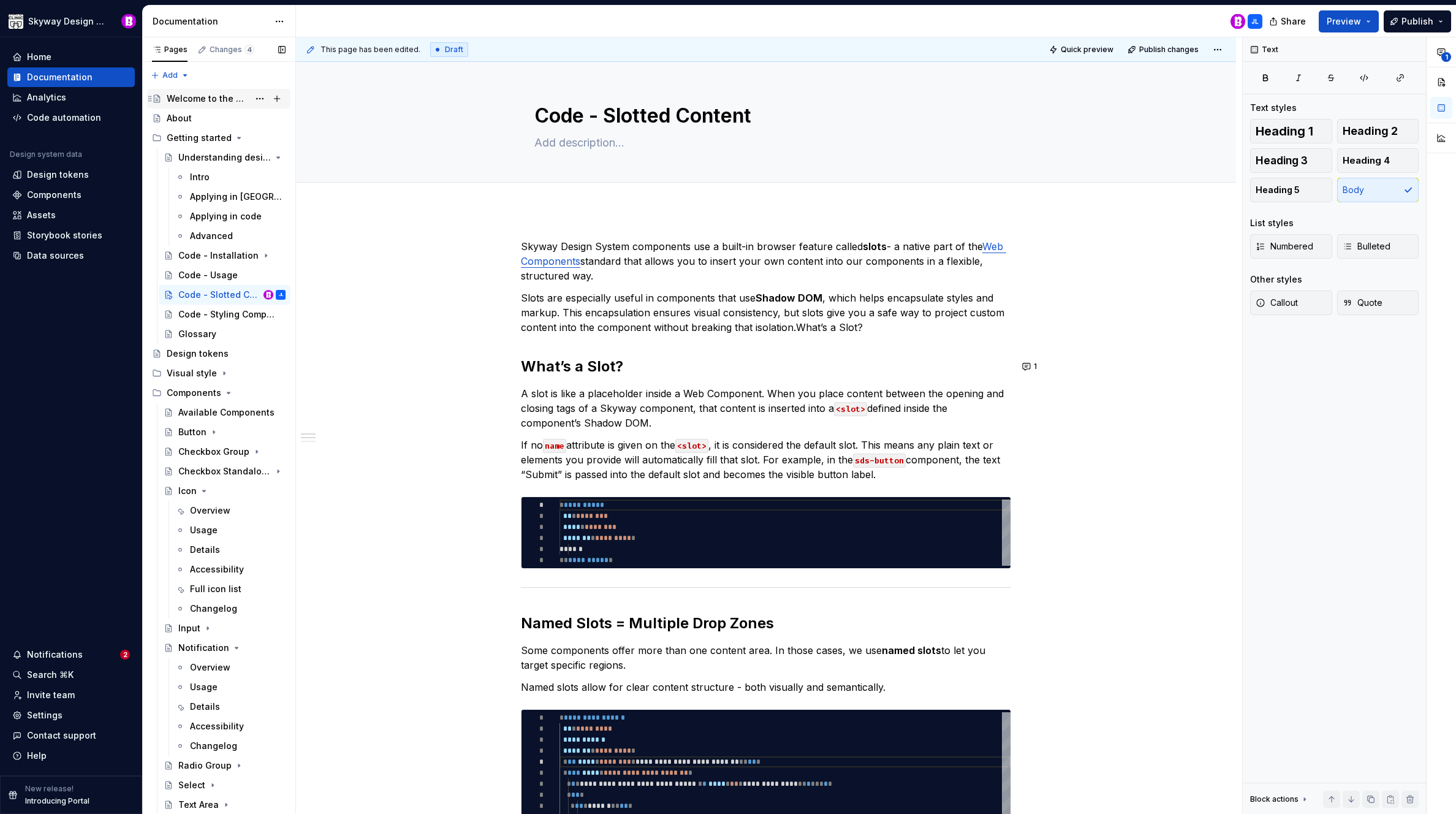
click at [215, 100] on div "Welcome to the Skyway Design System!" at bounding box center [207, 99] width 82 height 12
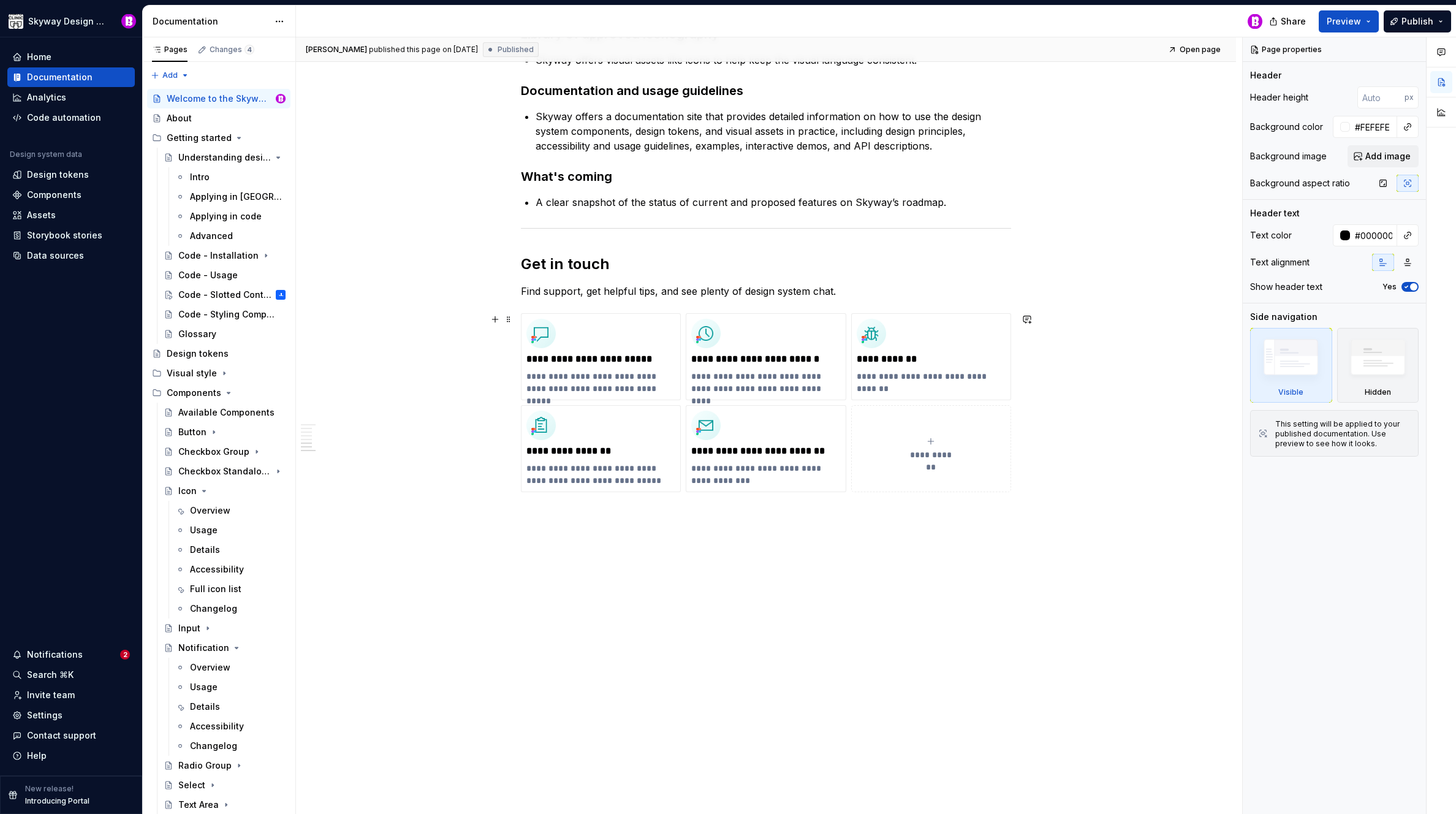
scroll to position [819, 0]
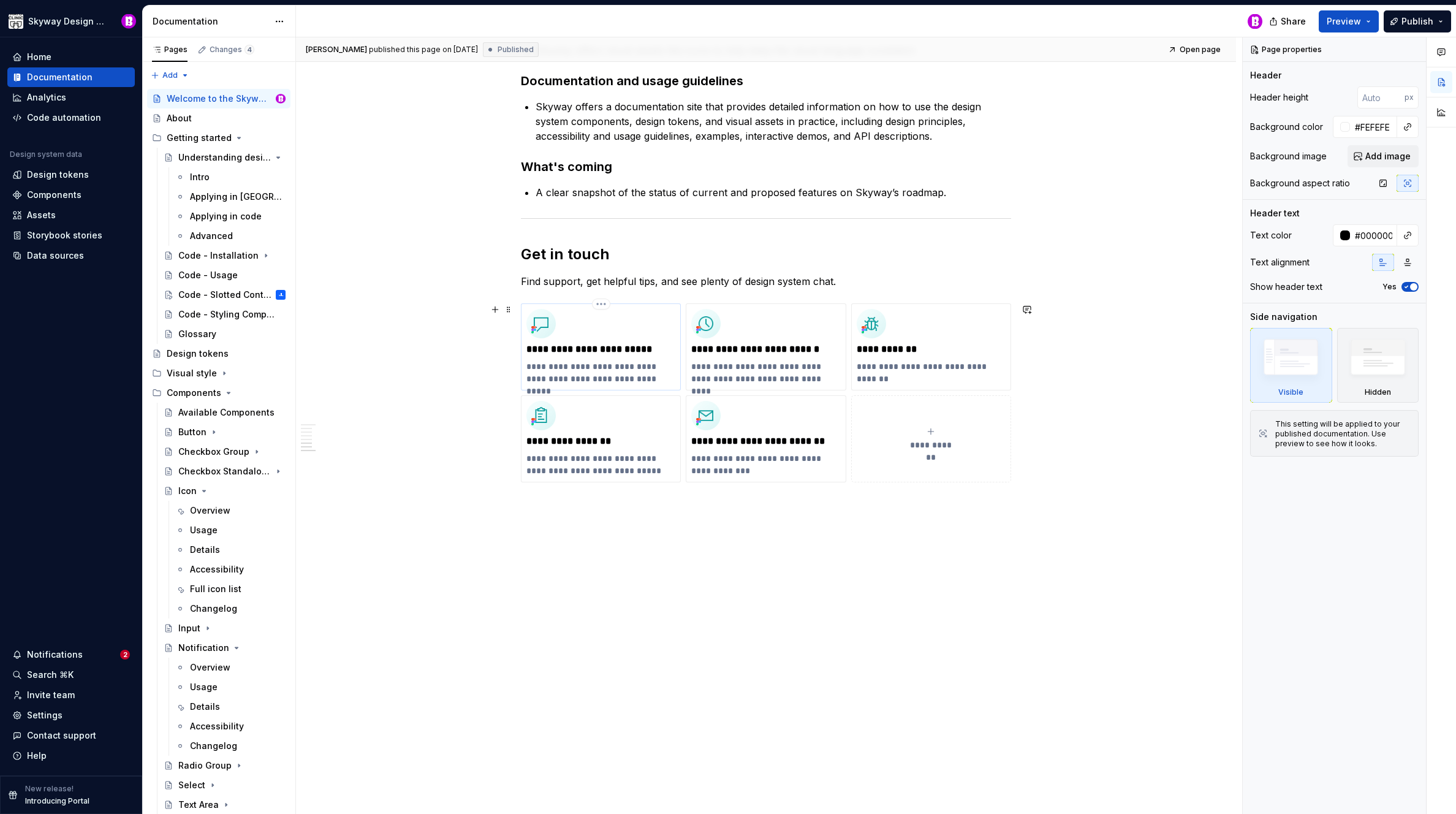
click at [556, 347] on p "**********" at bounding box center [601, 349] width 149 height 12
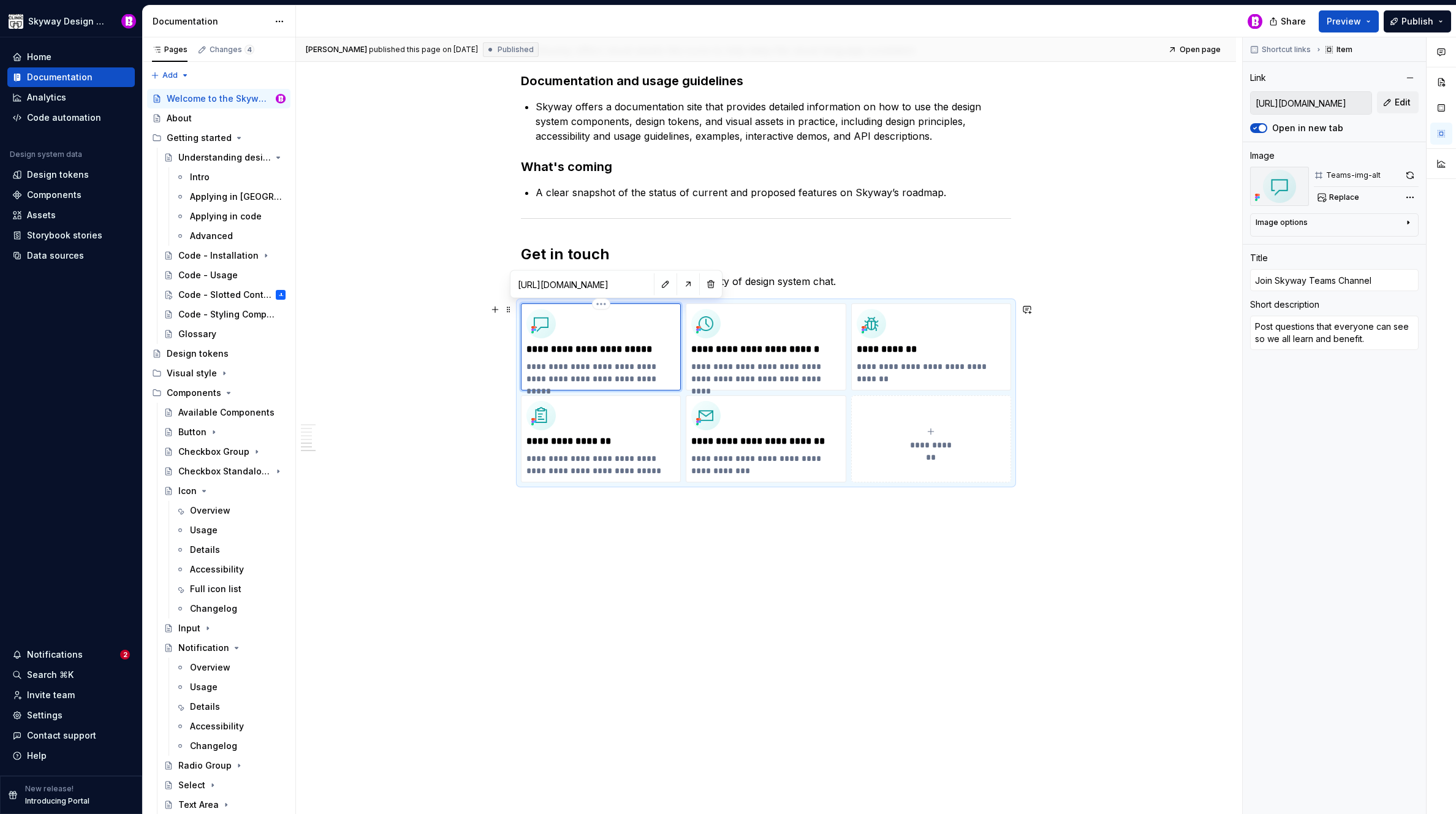
click at [629, 350] on p "**********" at bounding box center [601, 349] width 149 height 12
type textarea "*"
type input "Join Skyway Teams [PERSON_NAME]"
type textarea "*"
type input "Join Skyway Teams channel"
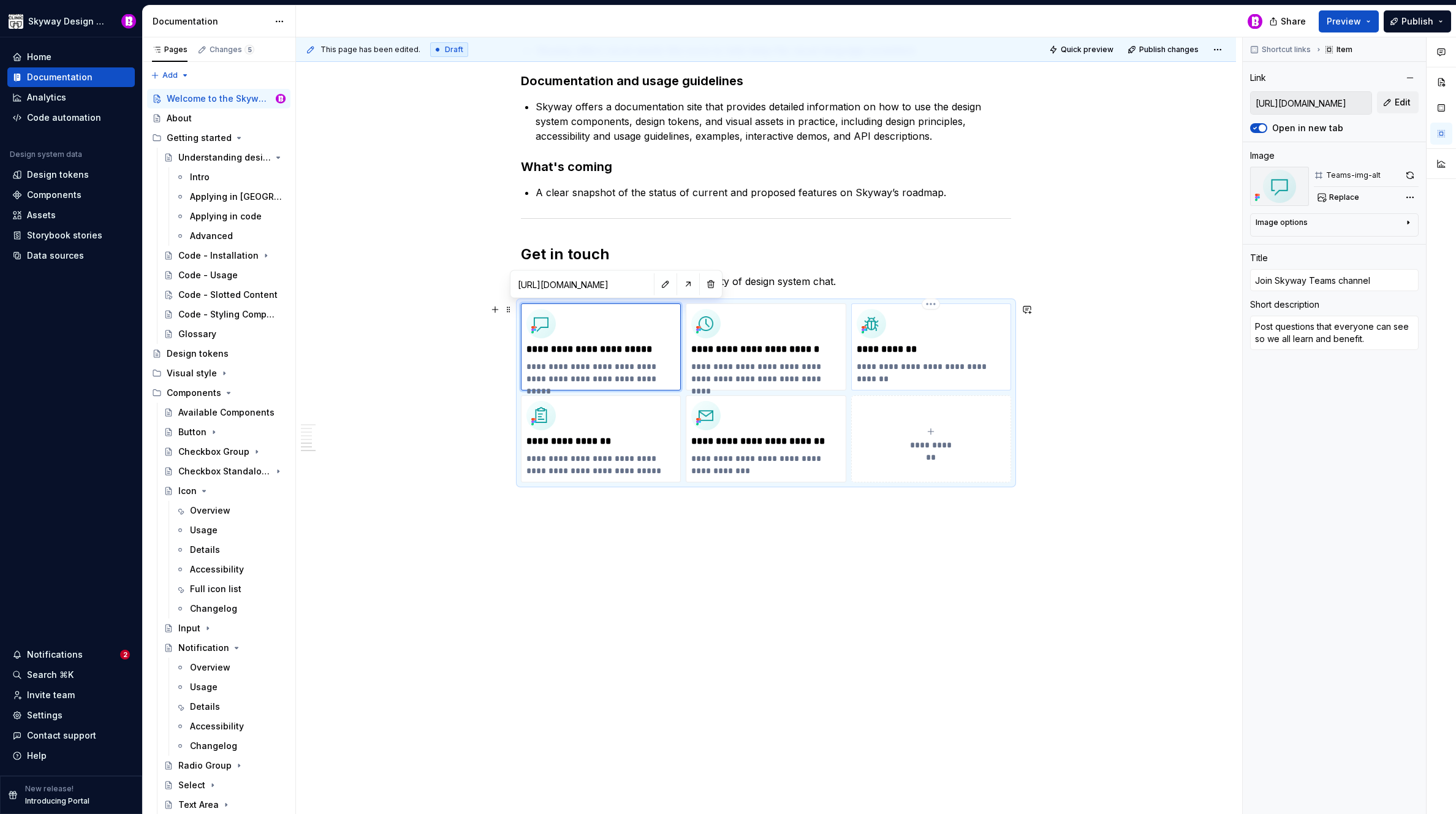
click at [904, 348] on p "**********" at bounding box center [931, 349] width 149 height 12
type textarea "*"
type input "[URL][DOMAIN_NAME]"
type input "Report a Bug"
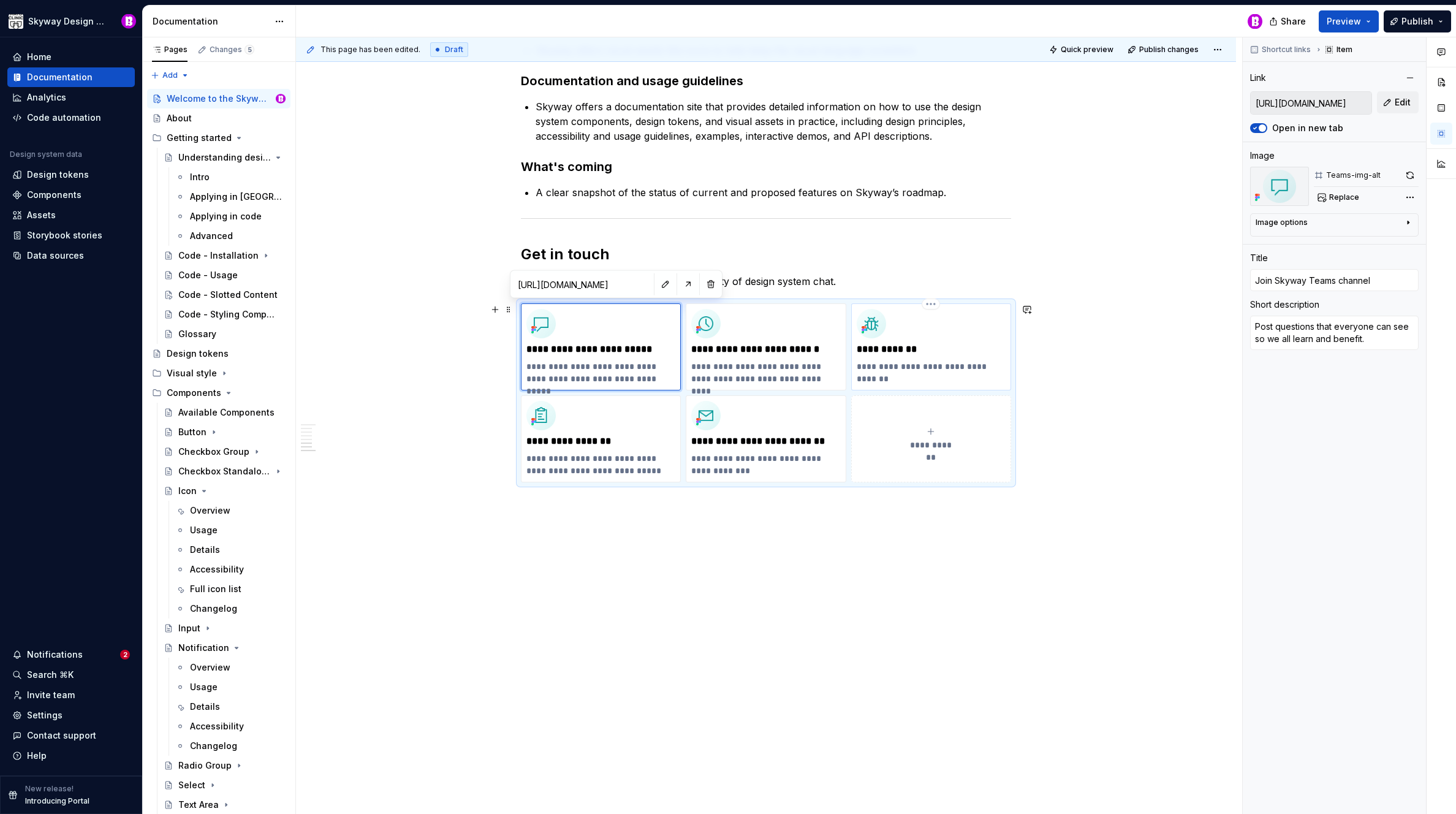
type textarea "Report a bug for an existing feature."
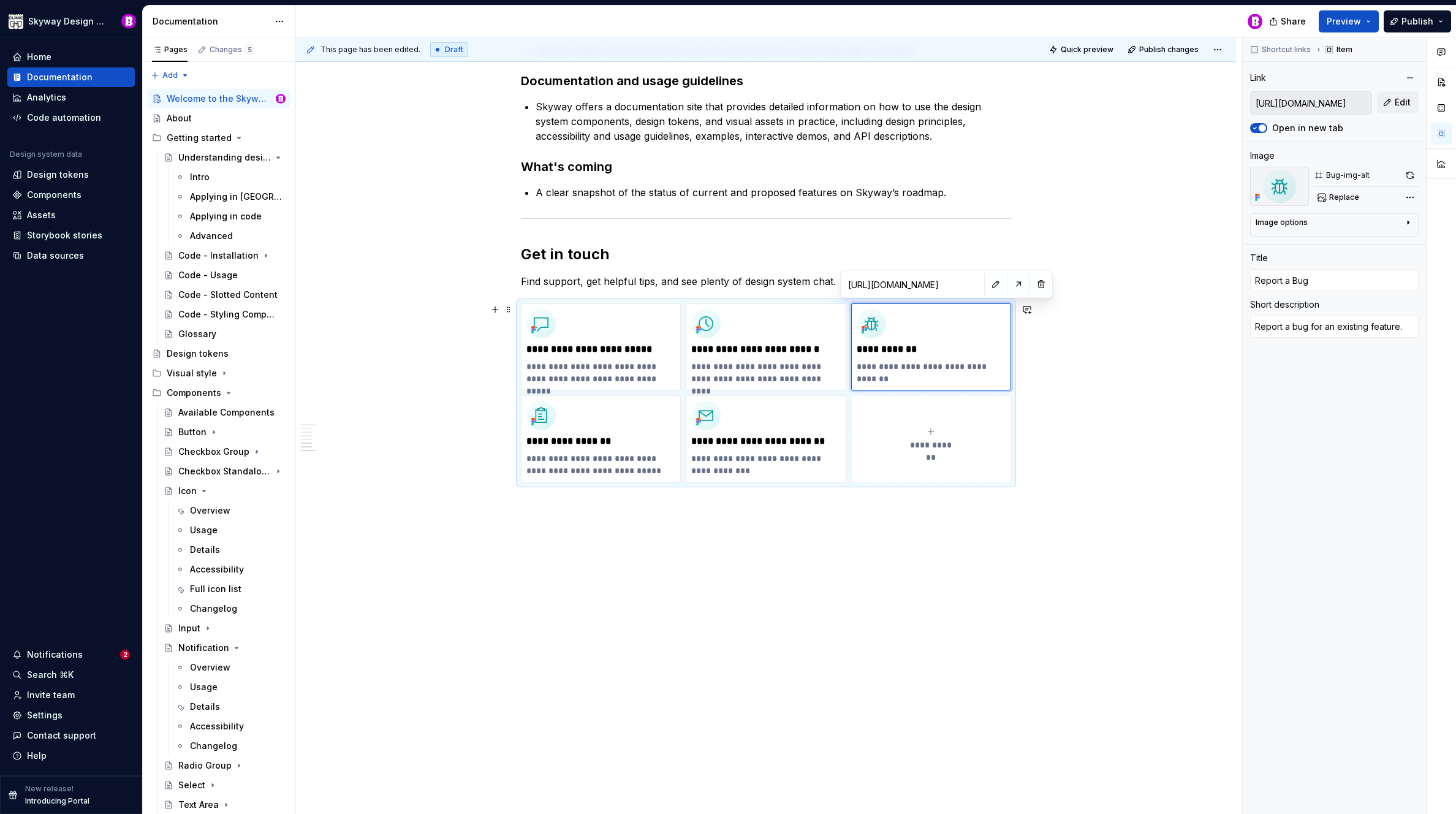
type textarea "*"
type input "Report a ug"
type textarea "*"
type input "Report a bug"
click at [777, 439] on p "**********" at bounding box center [766, 441] width 149 height 12
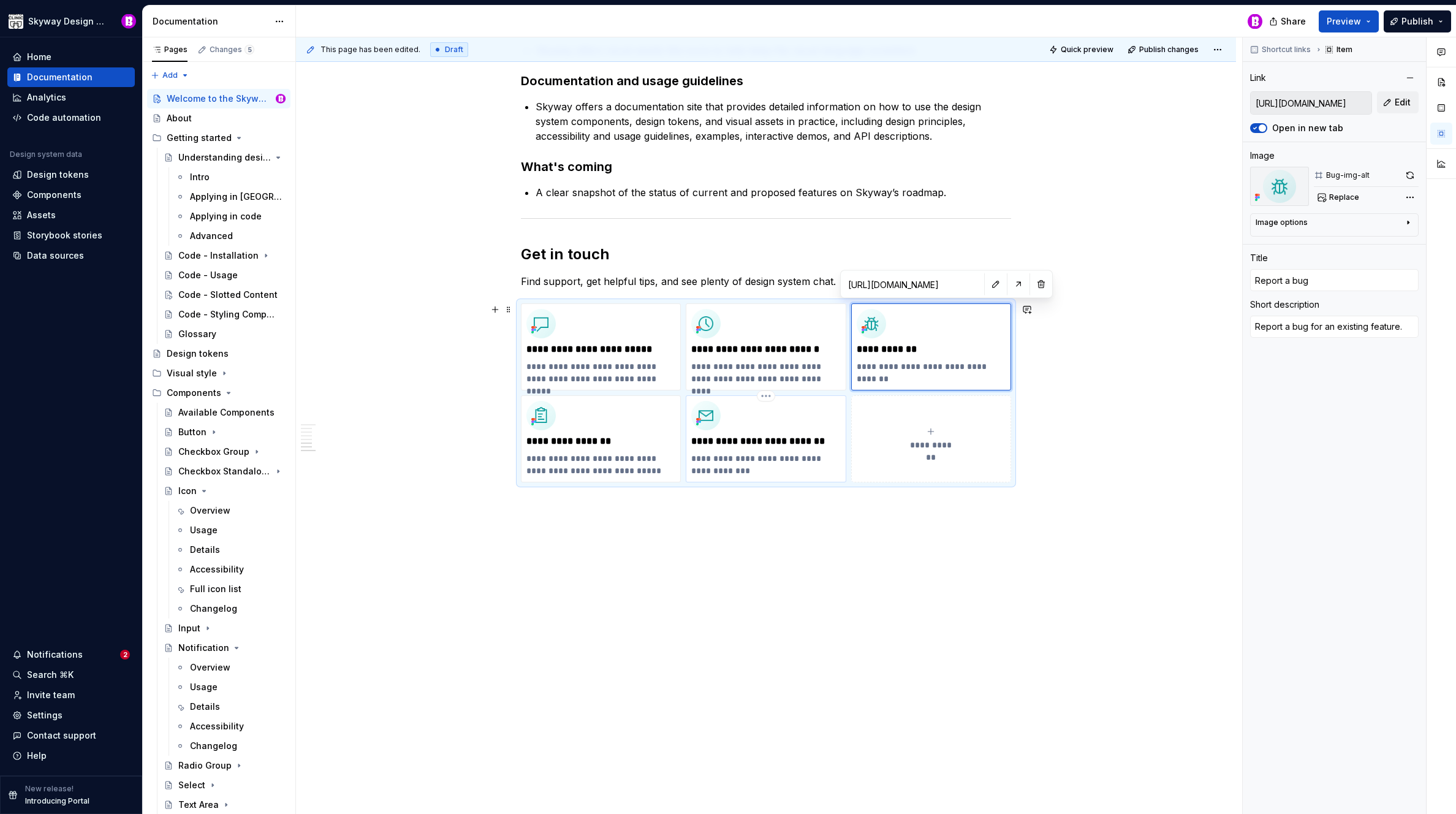
type textarea "*"
type input "[URL][DOMAIN_NAME]"
type input "Subscribe to our Newsletter"
type textarea "Subscribe to our newsletter for incremental"
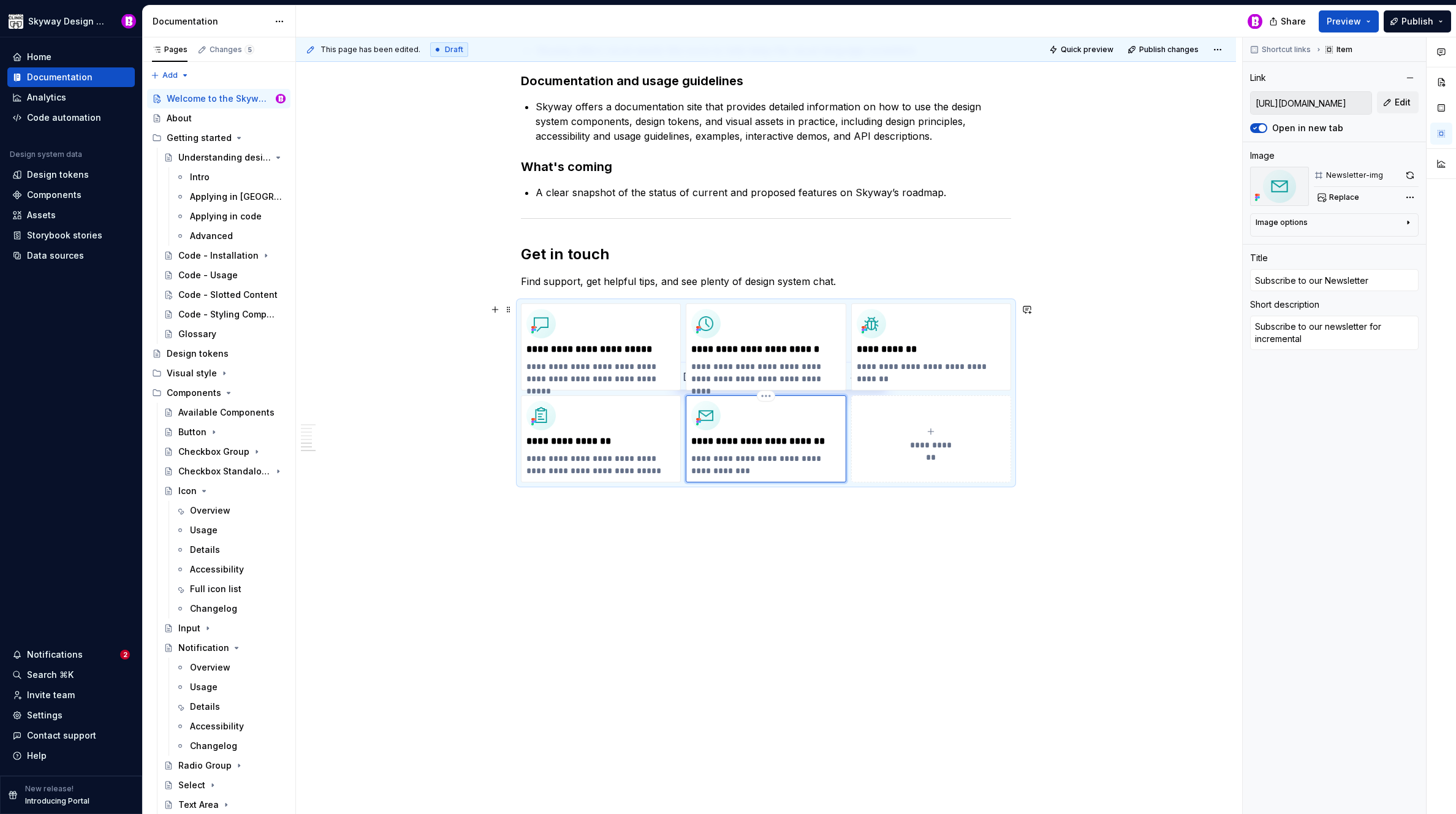
type textarea "*"
type input "Subscribe to our ewsletter"
type textarea "*"
type input "Subscribe to our newsletter"
click at [581, 439] on p "**********" at bounding box center [601, 441] width 149 height 12
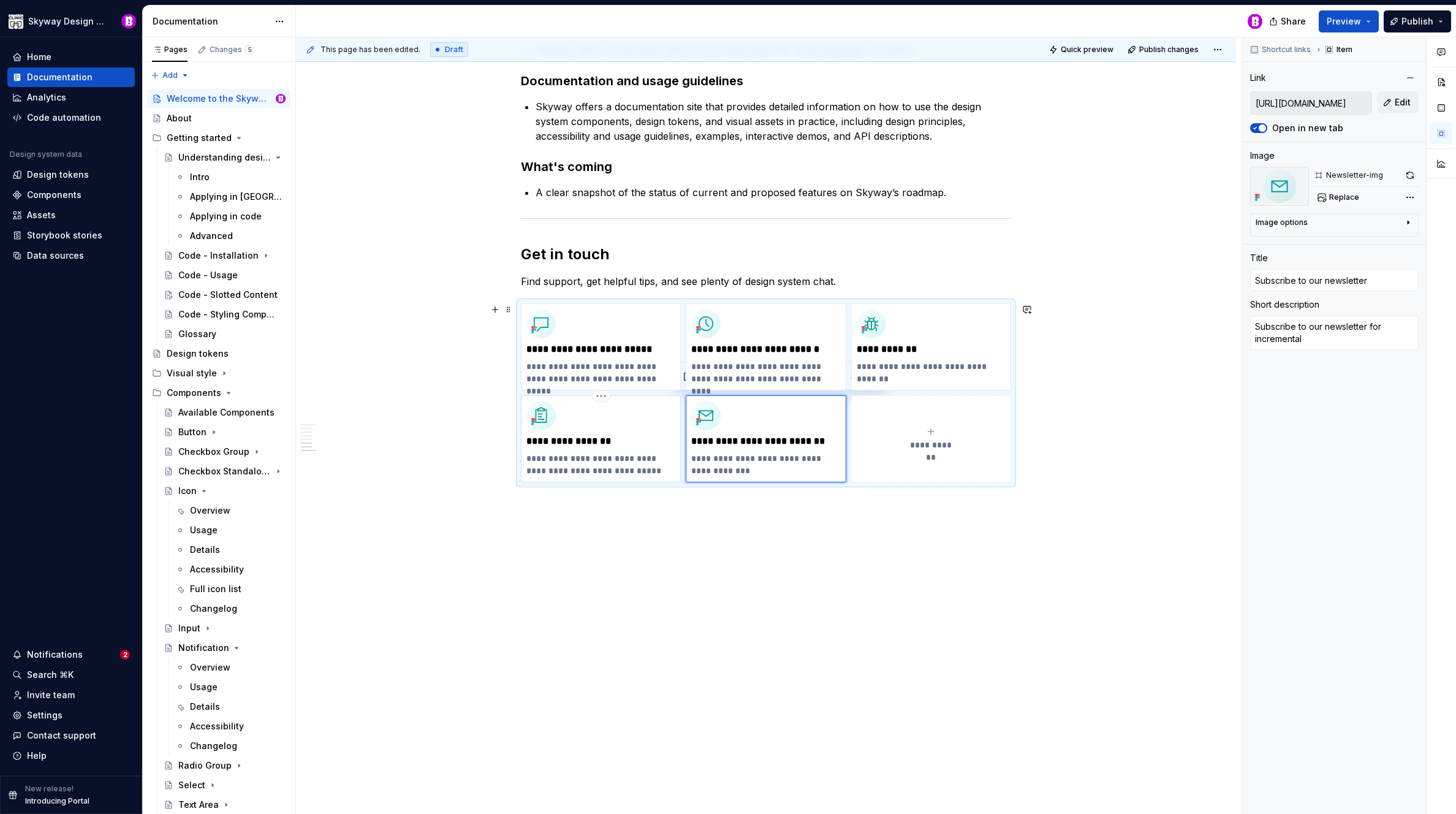
type textarea "*"
type input "[URL][DOMAIN_NAME]"
type input "Request a Feature"
type textarea "Request a new feature or enhancement to an existing feature."
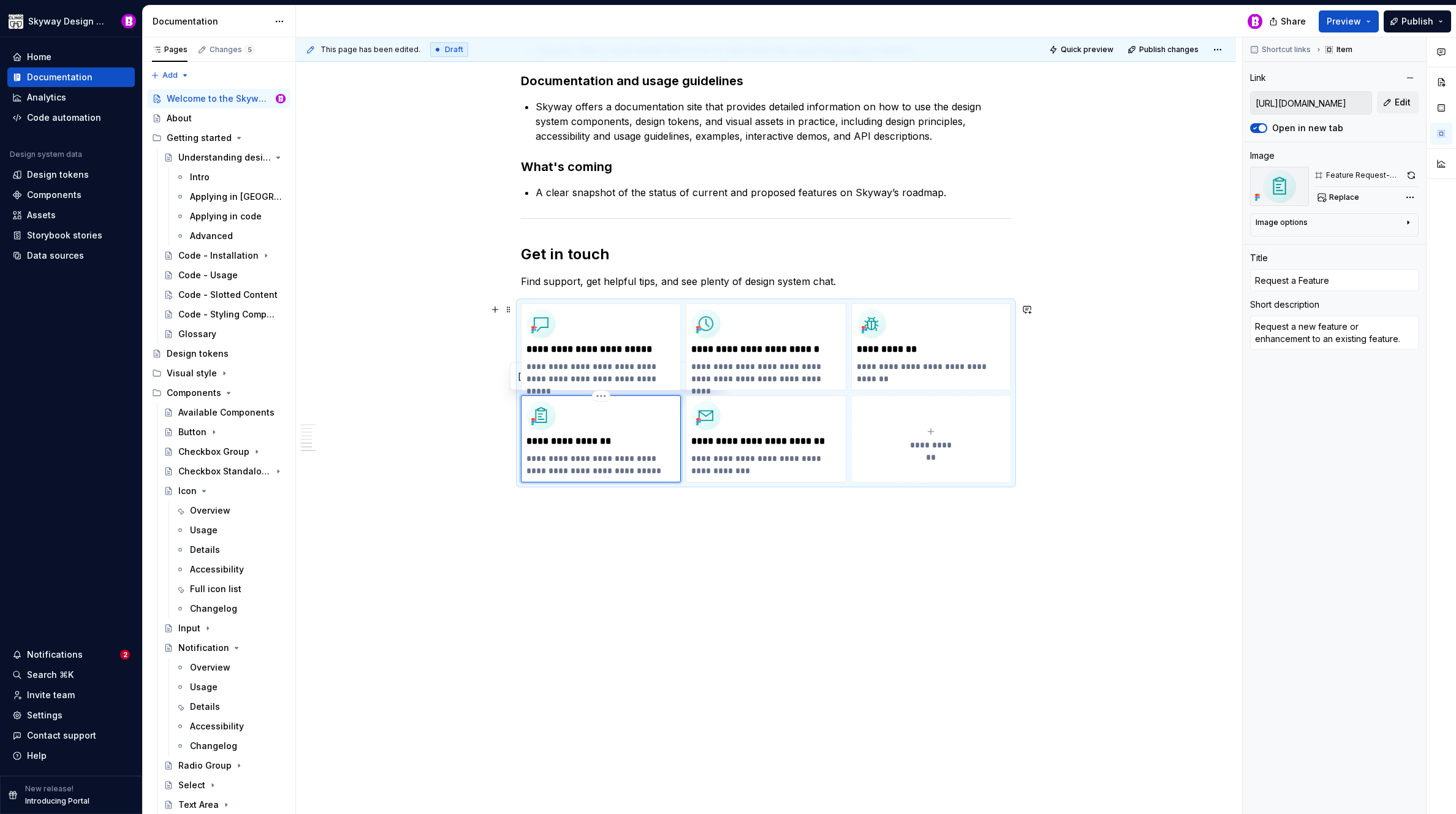
type textarea "*"
type input "Request a F\eature"
type textarea "*"
type input "Request a F\feature"
type textarea "*"
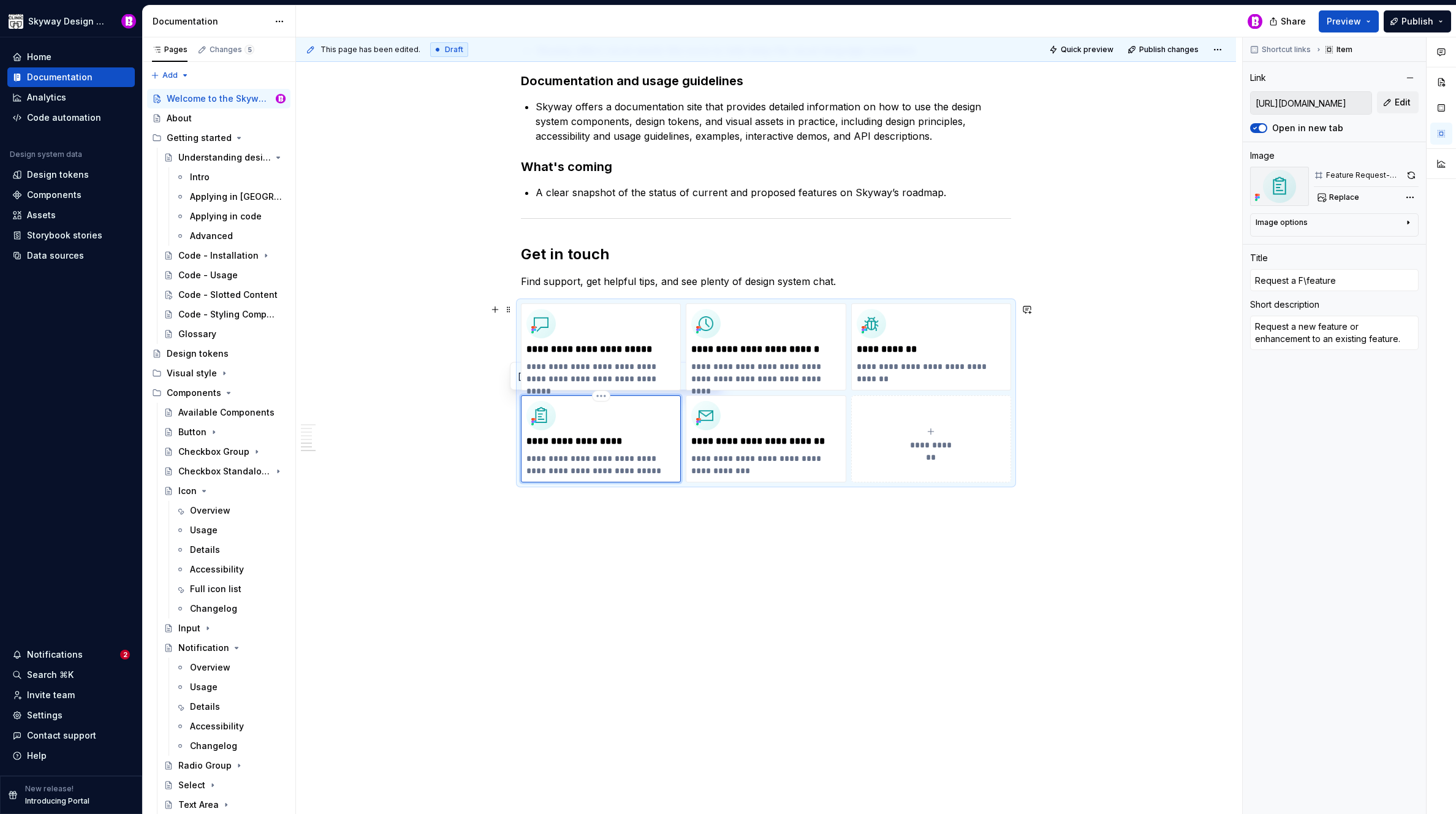
type input "Request a F\eature"
type textarea "*"
type input "Request a Feature"
type textarea "*"
type input "Request a eature"
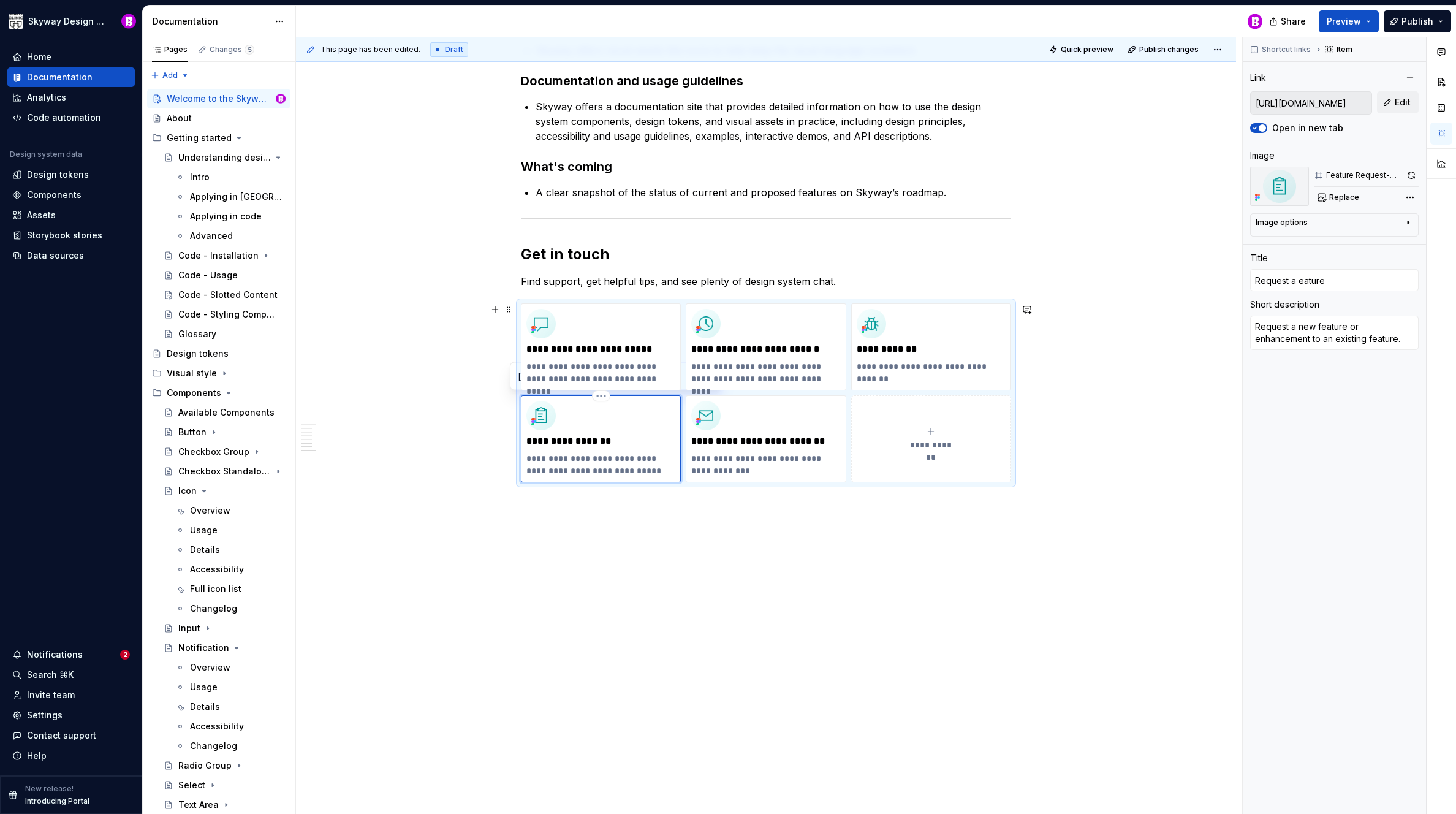
type textarea "*"
type input "Request a feature"
click at [853, 279] on p "Find support, get helpful tips, and see plenty of design system chat." at bounding box center [766, 281] width 490 height 15
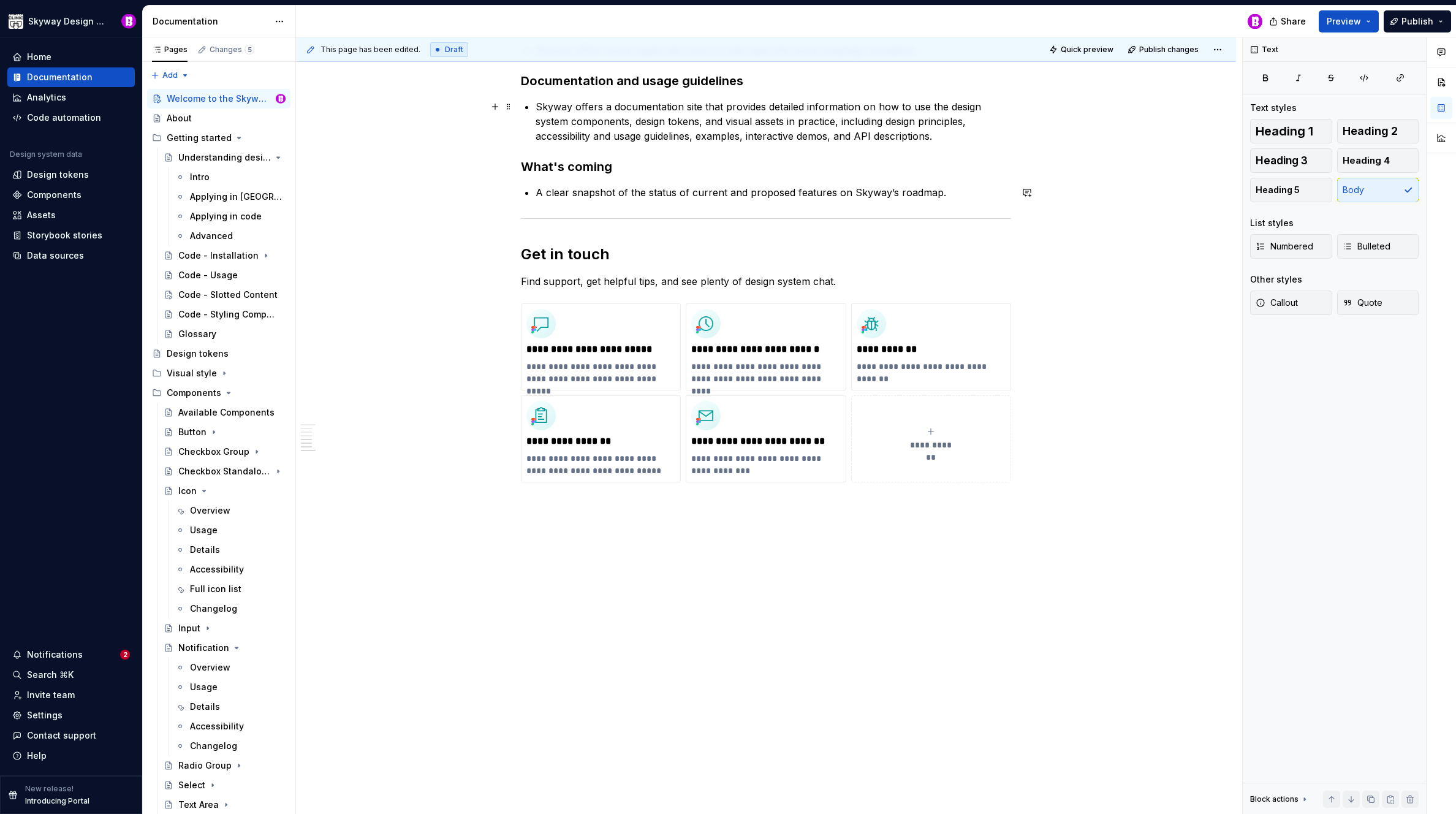
scroll to position [39, 0]
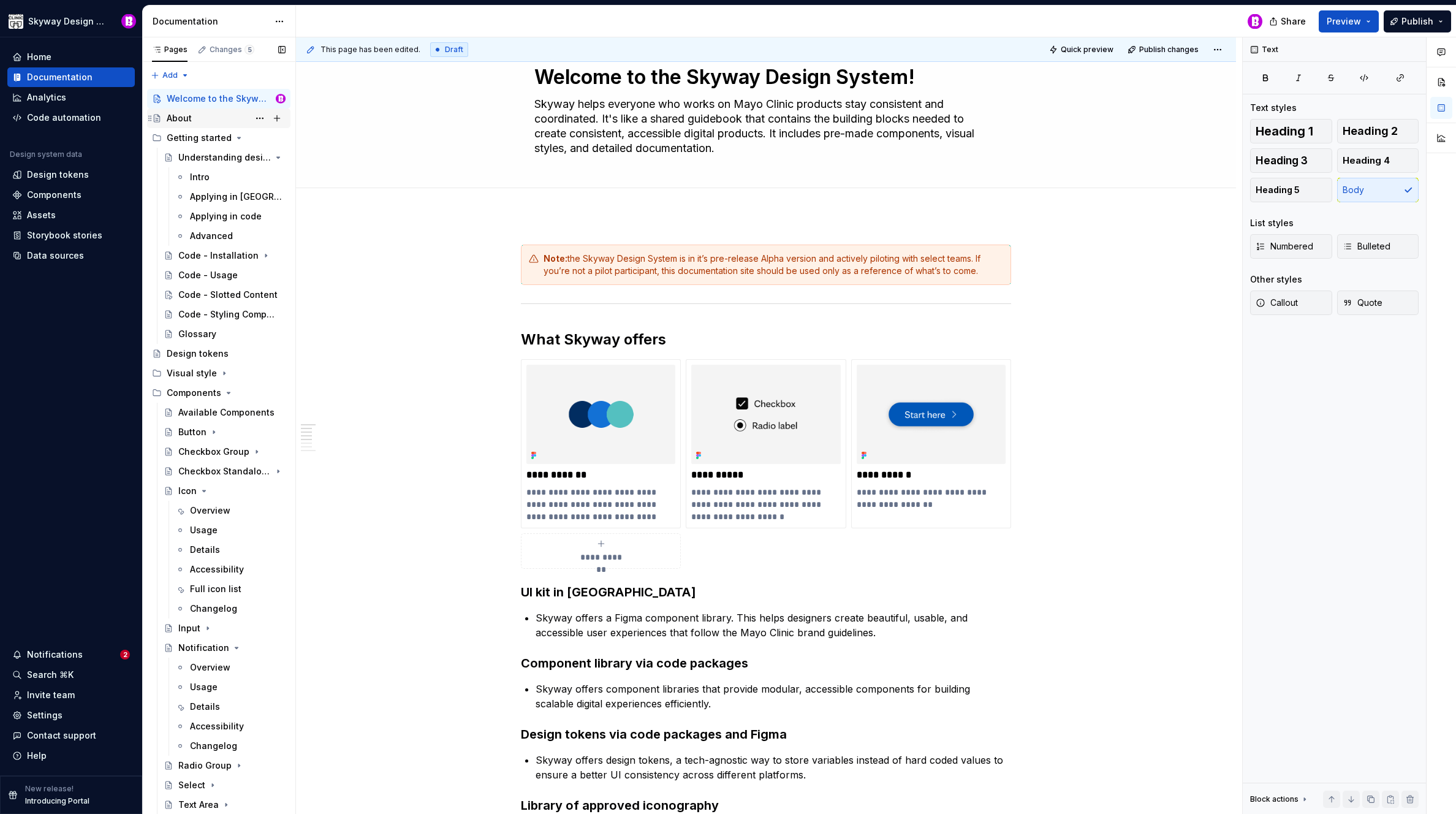
click at [193, 116] on div "About" at bounding box center [225, 119] width 119 height 17
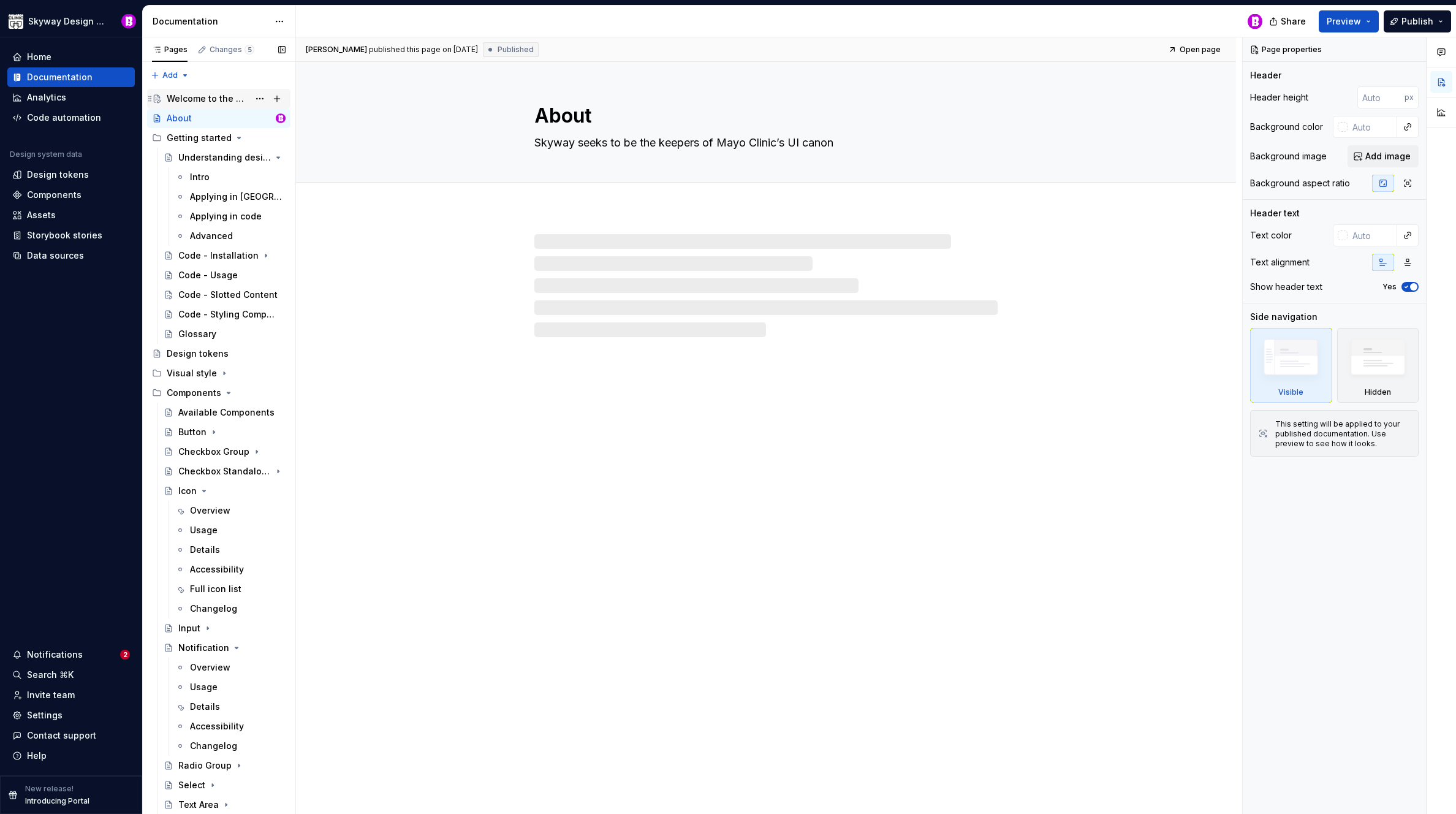
click at [204, 95] on div "Welcome to the Skyway Design System!" at bounding box center [207, 99] width 82 height 12
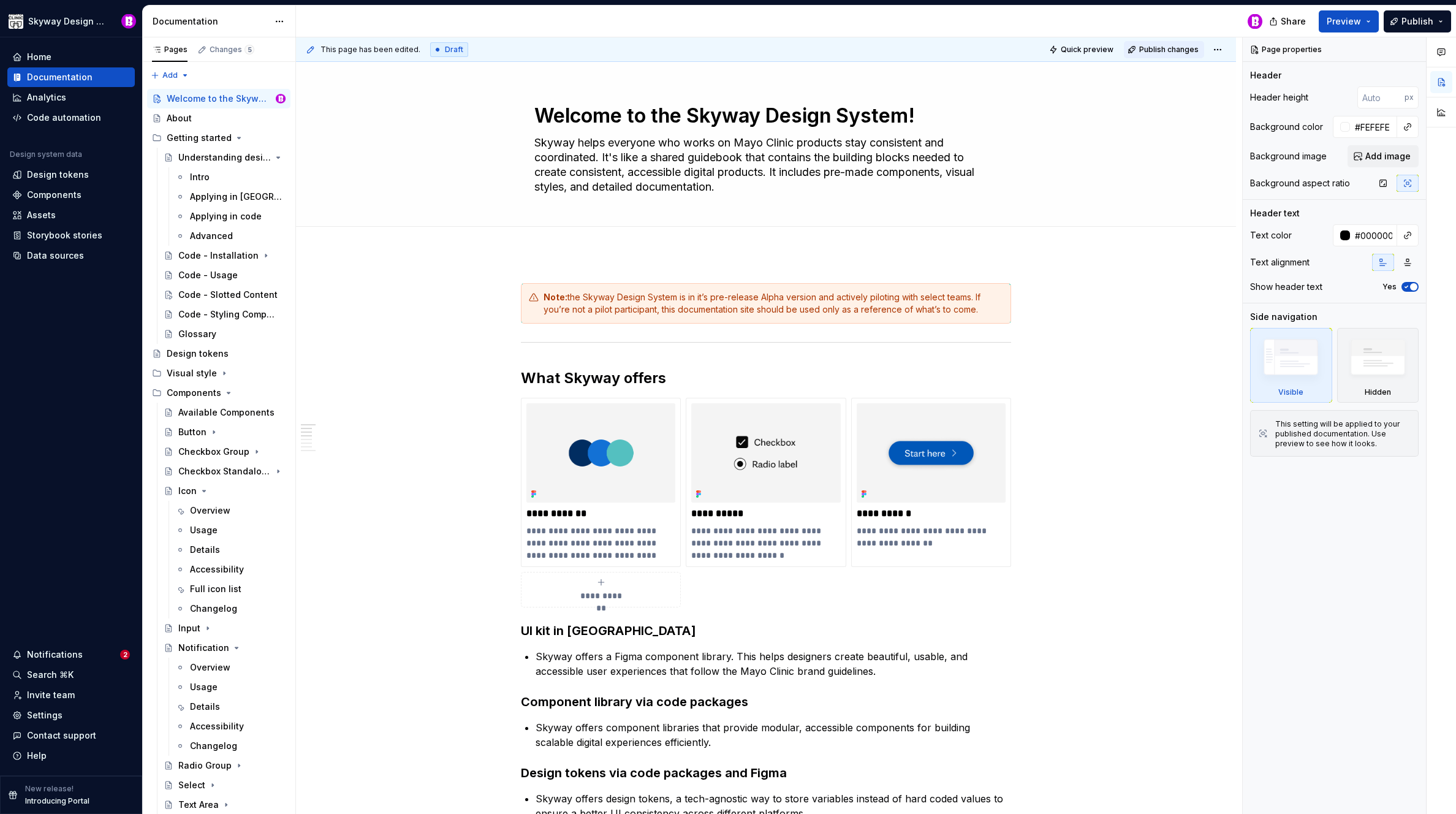
click at [1166, 48] on span "Publish changes" at bounding box center [1169, 49] width 60 height 10
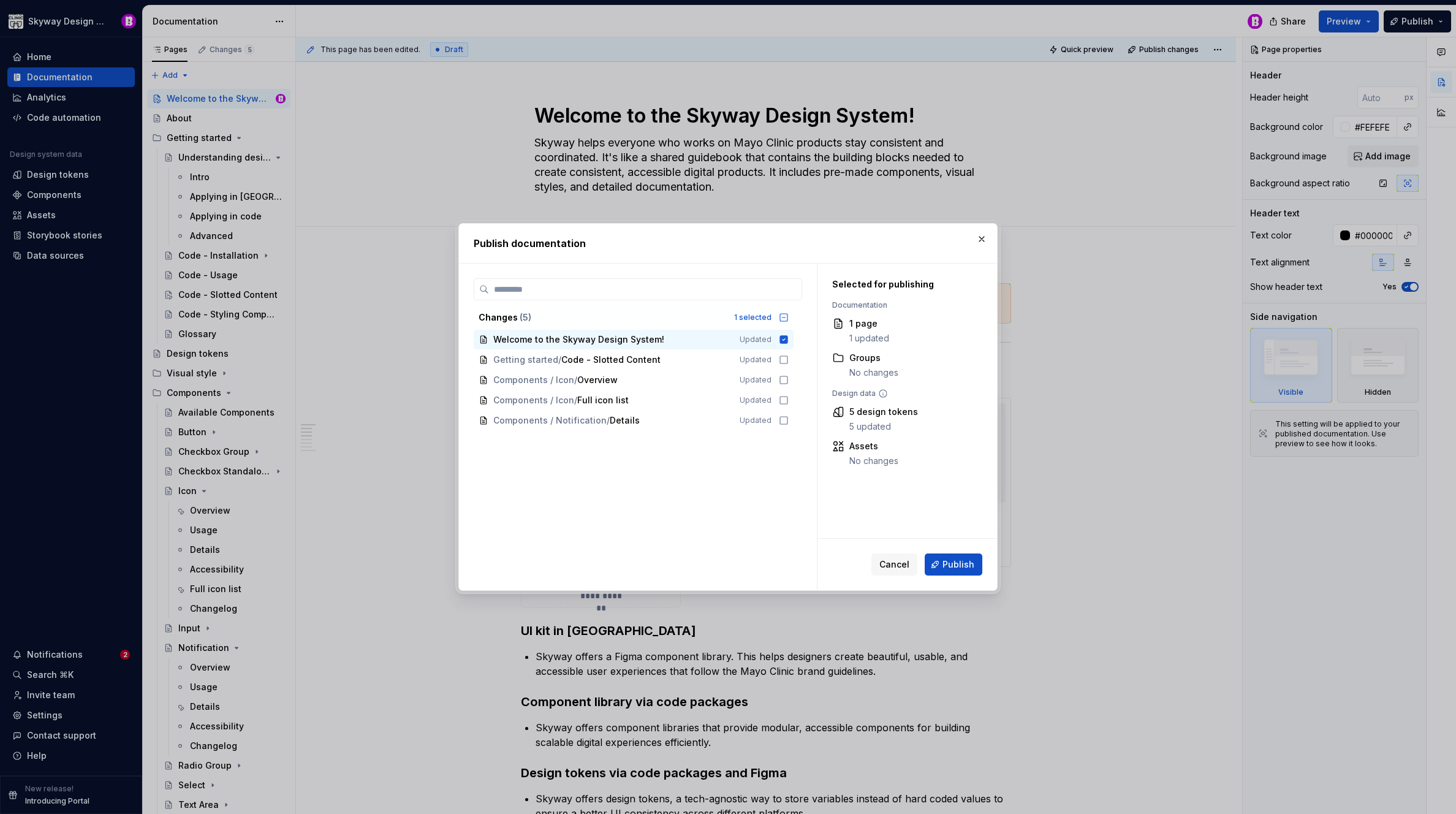
click at [953, 564] on span "Publish" at bounding box center [958, 564] width 32 height 12
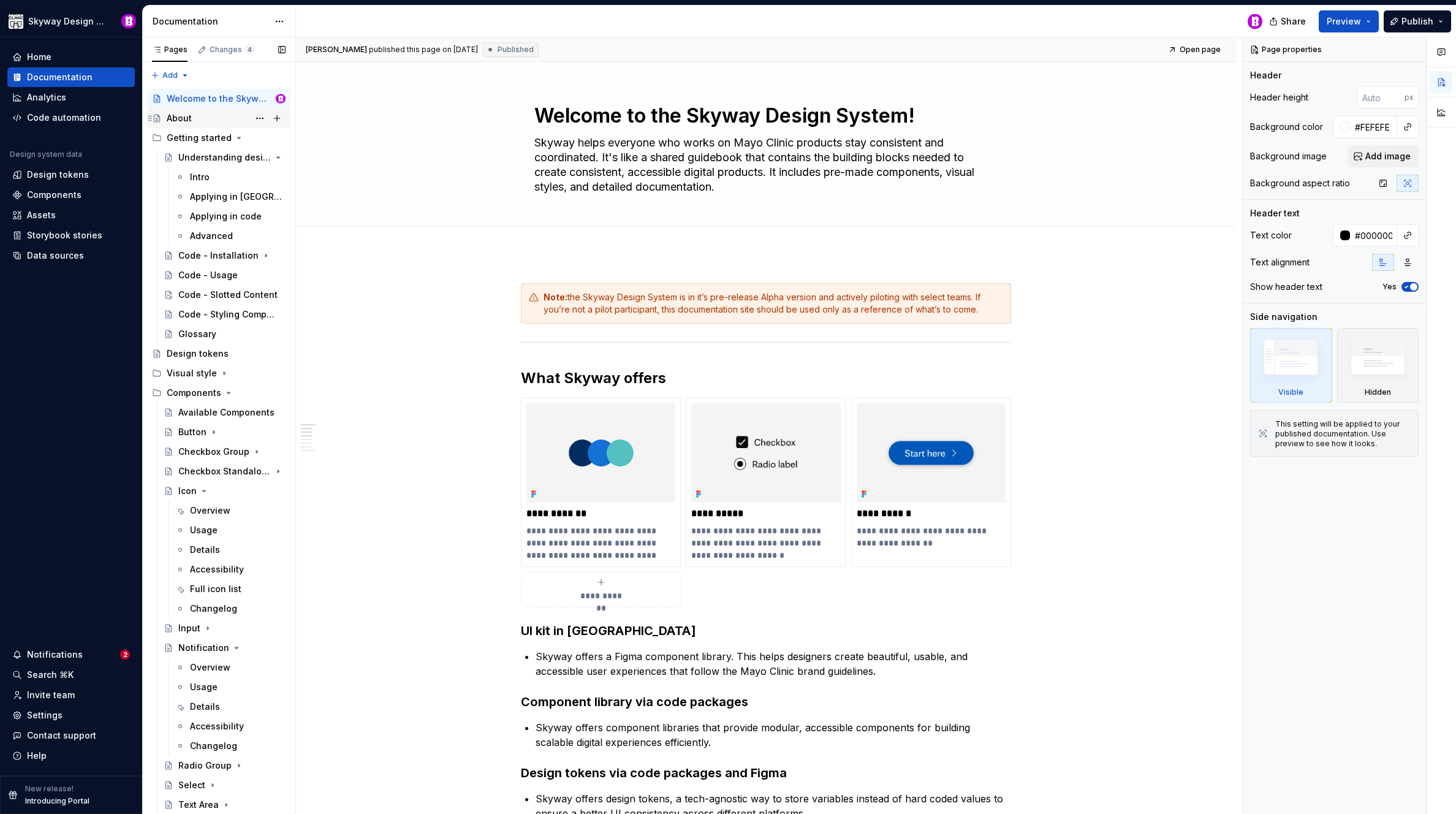
click at [187, 116] on div "About" at bounding box center [179, 118] width 25 height 12
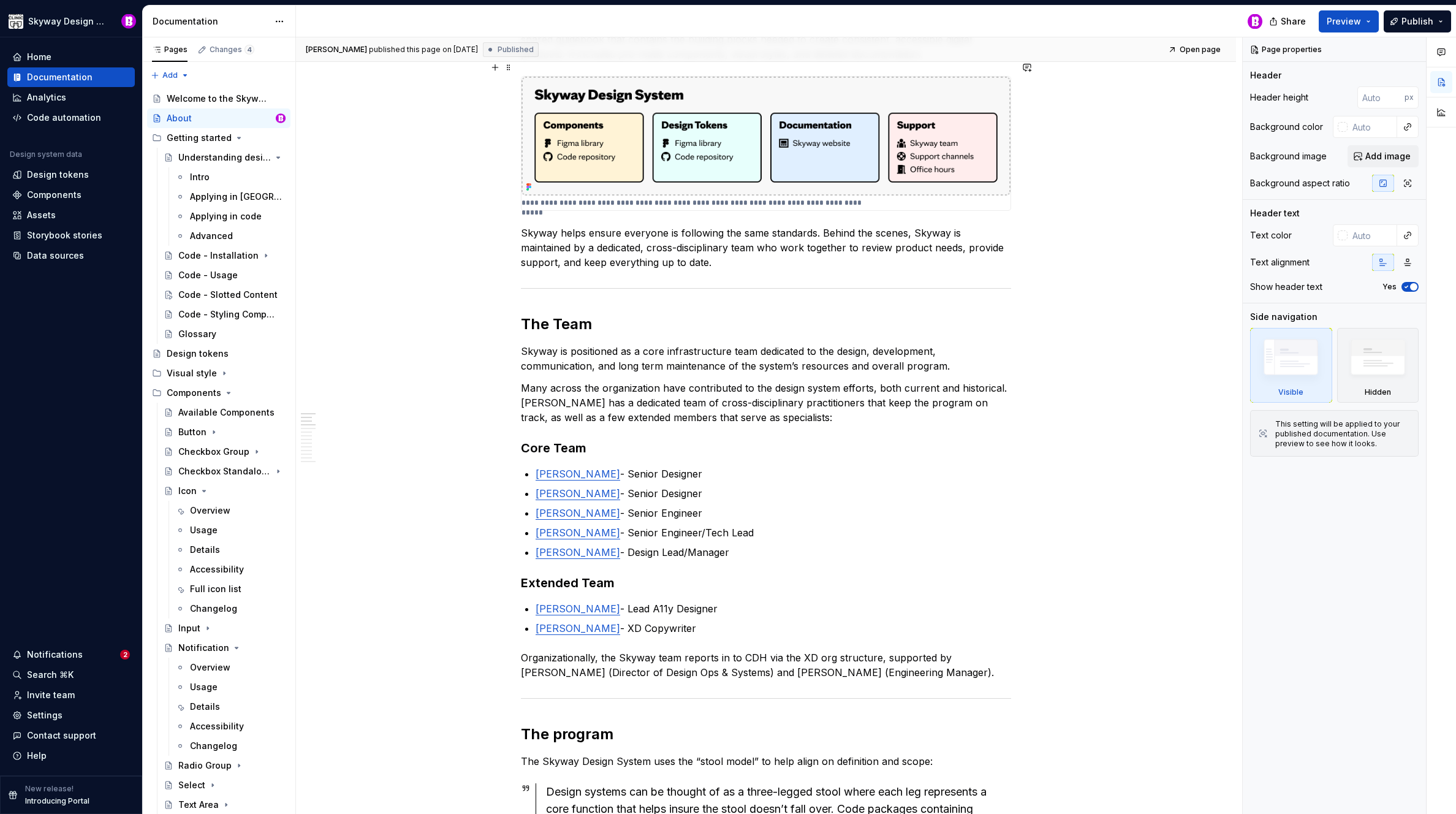
scroll to position [320, 0]
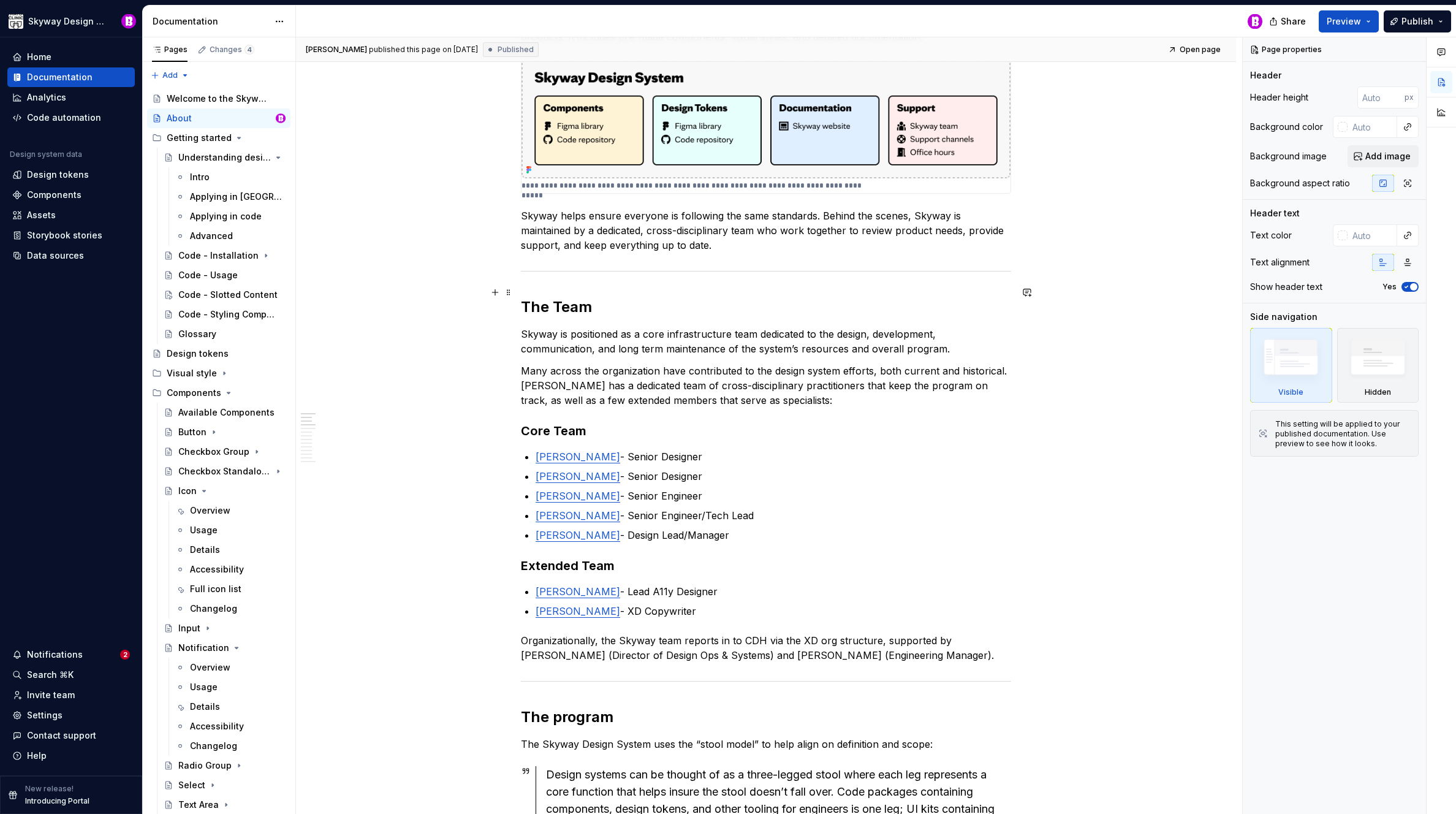
type textarea "*"
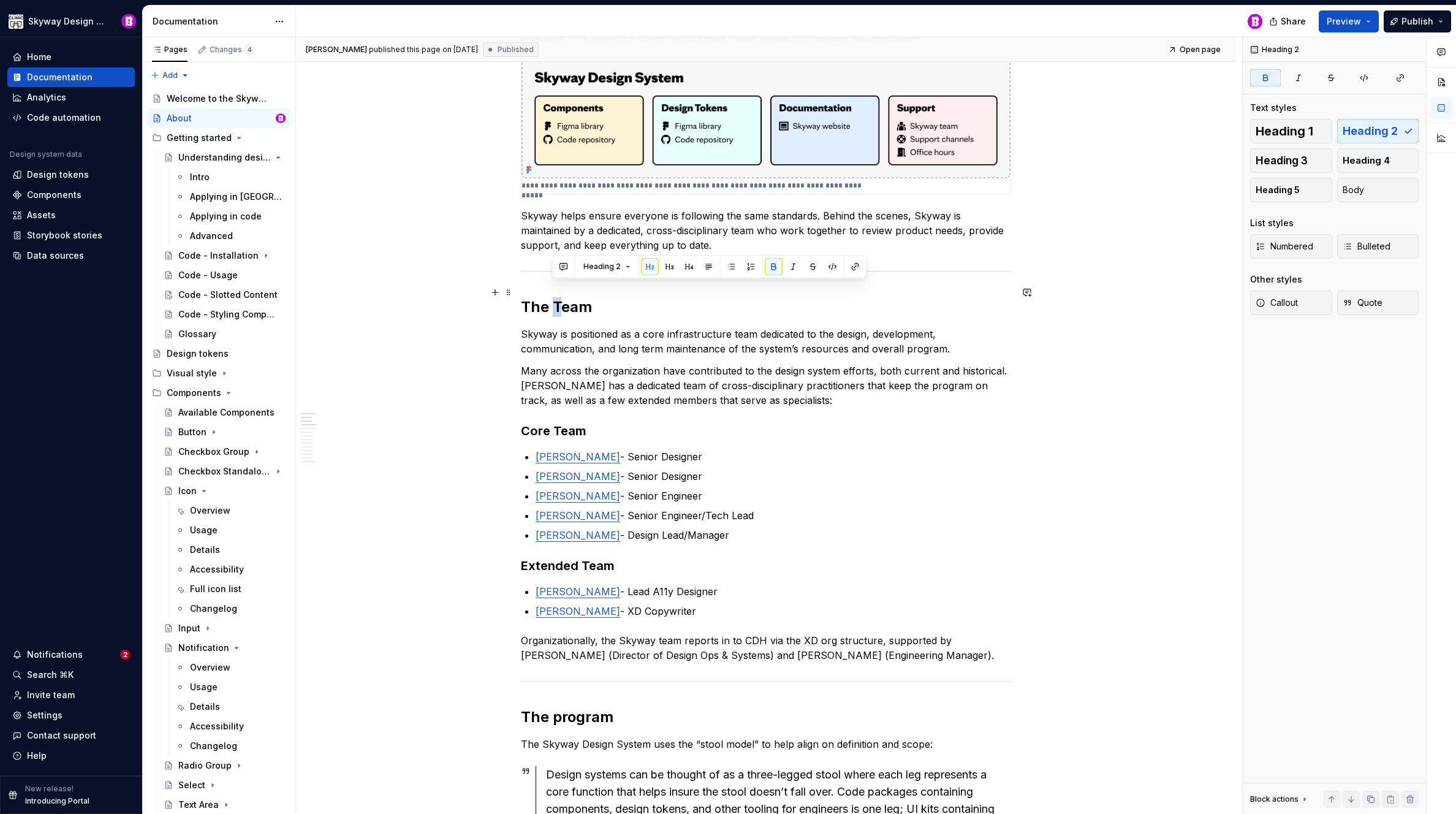
drag, startPoint x: 561, startPoint y: 291, endPoint x: 553, endPoint y: 293, distance: 8.2
click at [553, 298] on strong "The Team" at bounding box center [557, 307] width 71 height 17
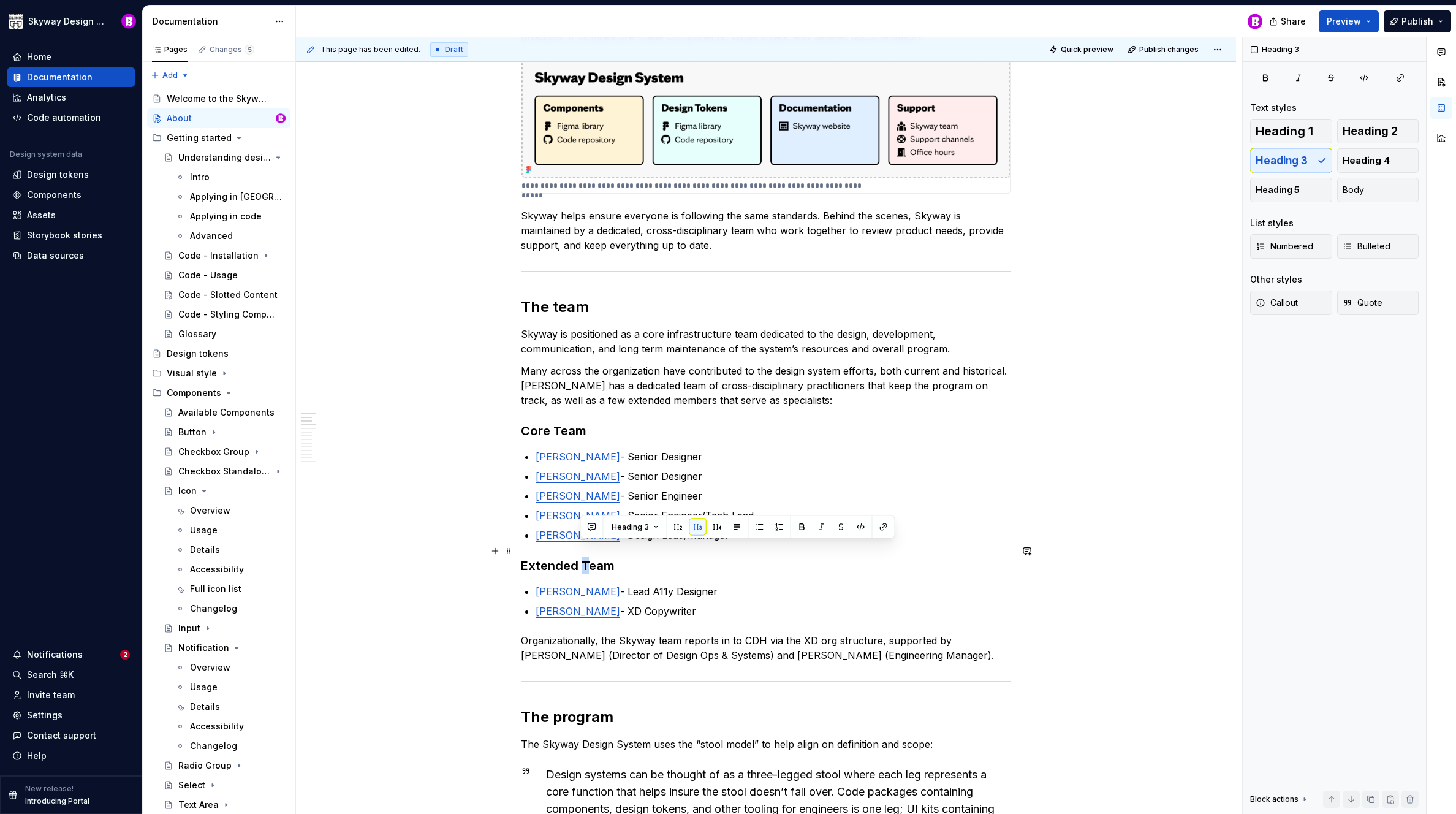
drag, startPoint x: 586, startPoint y: 547, endPoint x: 580, endPoint y: 549, distance: 6.3
click at [580, 557] on h3 "Extended Team" at bounding box center [766, 566] width 490 height 17
click at [559, 422] on h3 "Core Team" at bounding box center [766, 431] width 490 height 17
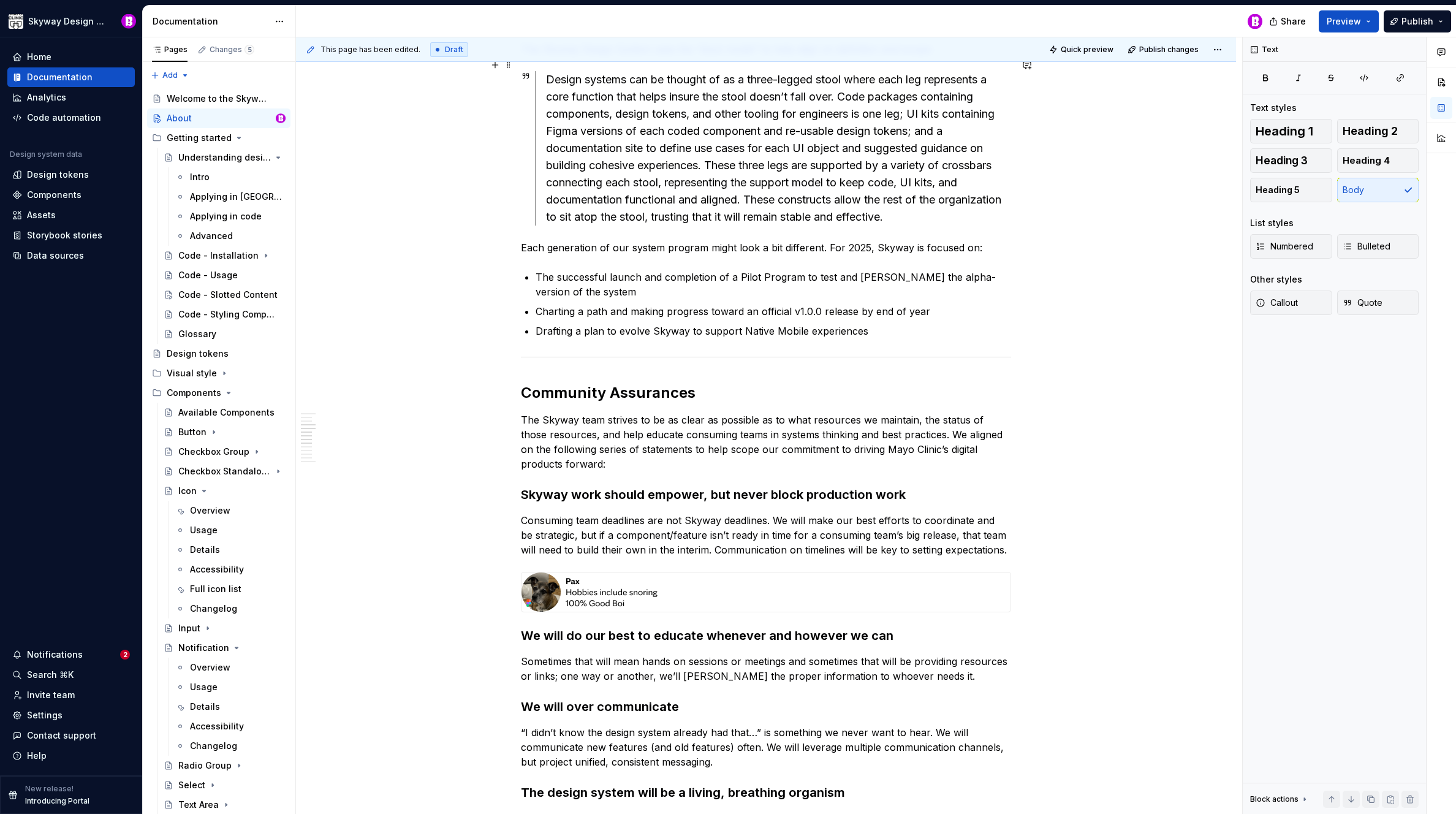
scroll to position [1021, 0]
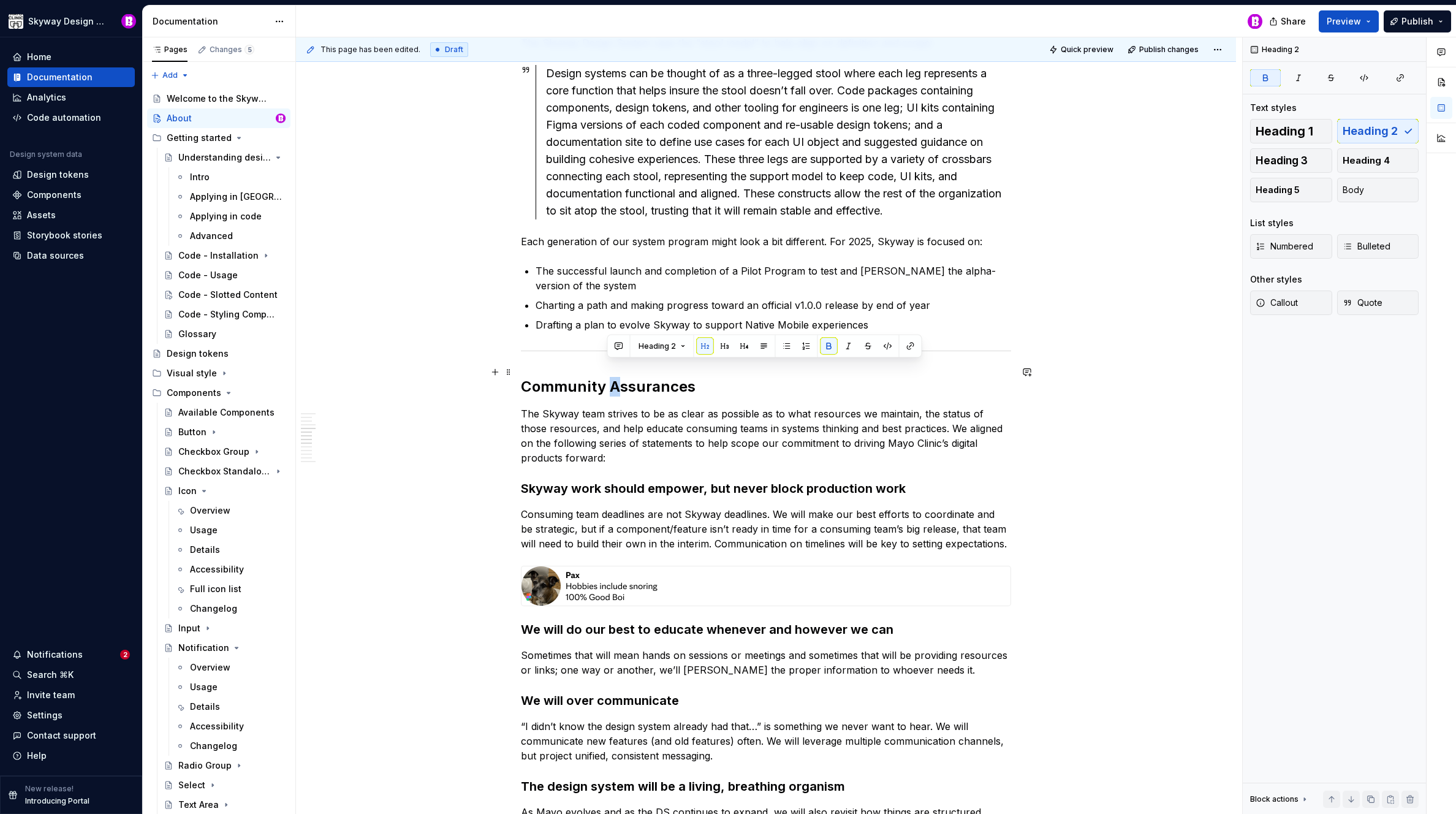
drag, startPoint x: 617, startPoint y: 368, endPoint x: 610, endPoint y: 370, distance: 7.3
click at [610, 377] on strong "Community Assurances" at bounding box center [608, 386] width 174 height 17
click at [434, 387] on div "This page has been edited. Draft Quick preview Publish changes About Skyway see…" at bounding box center [768, 426] width 946 height 777
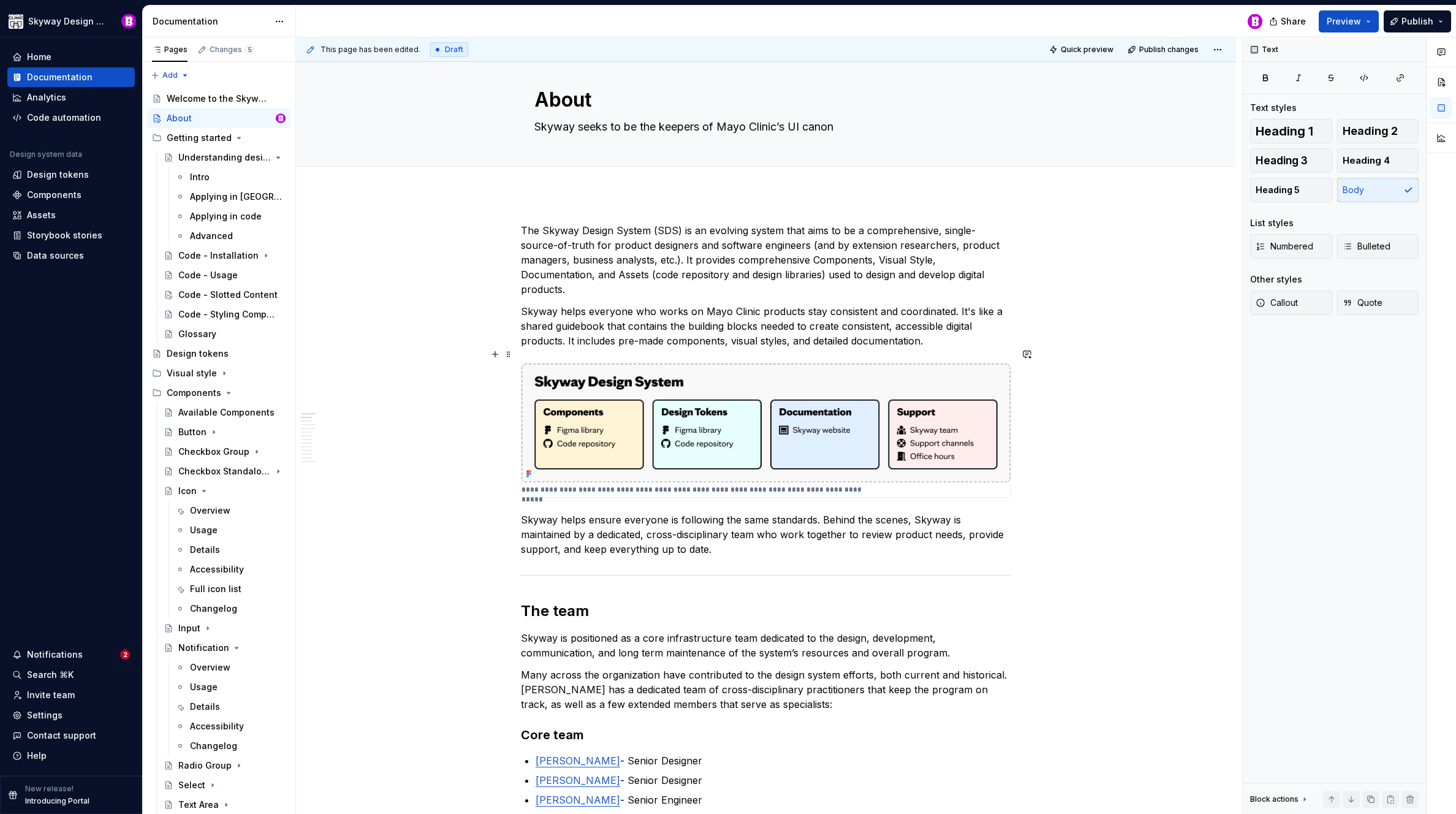
scroll to position [0, 0]
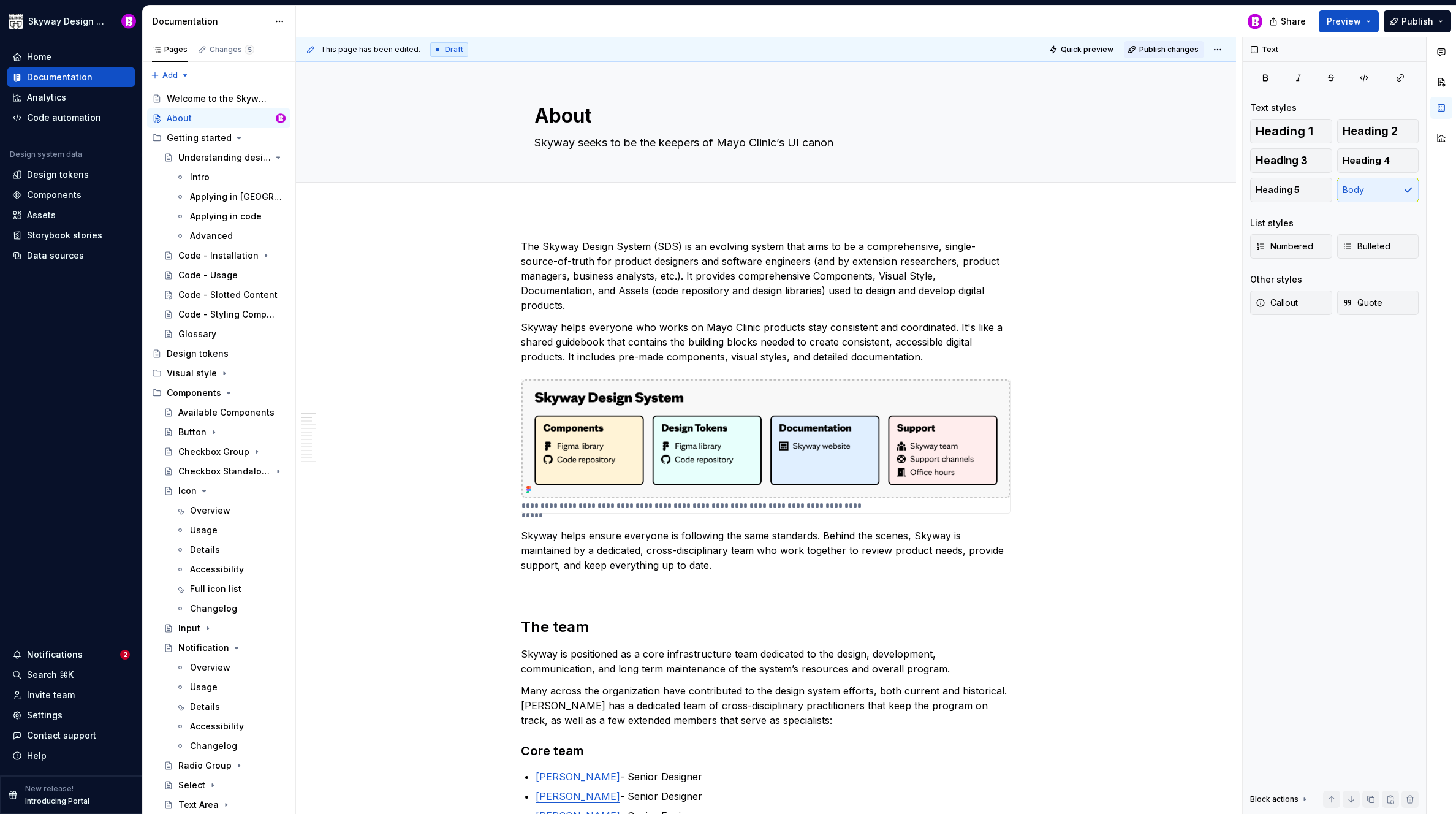
click at [1168, 50] on span "Publish changes" at bounding box center [1169, 49] width 60 height 10
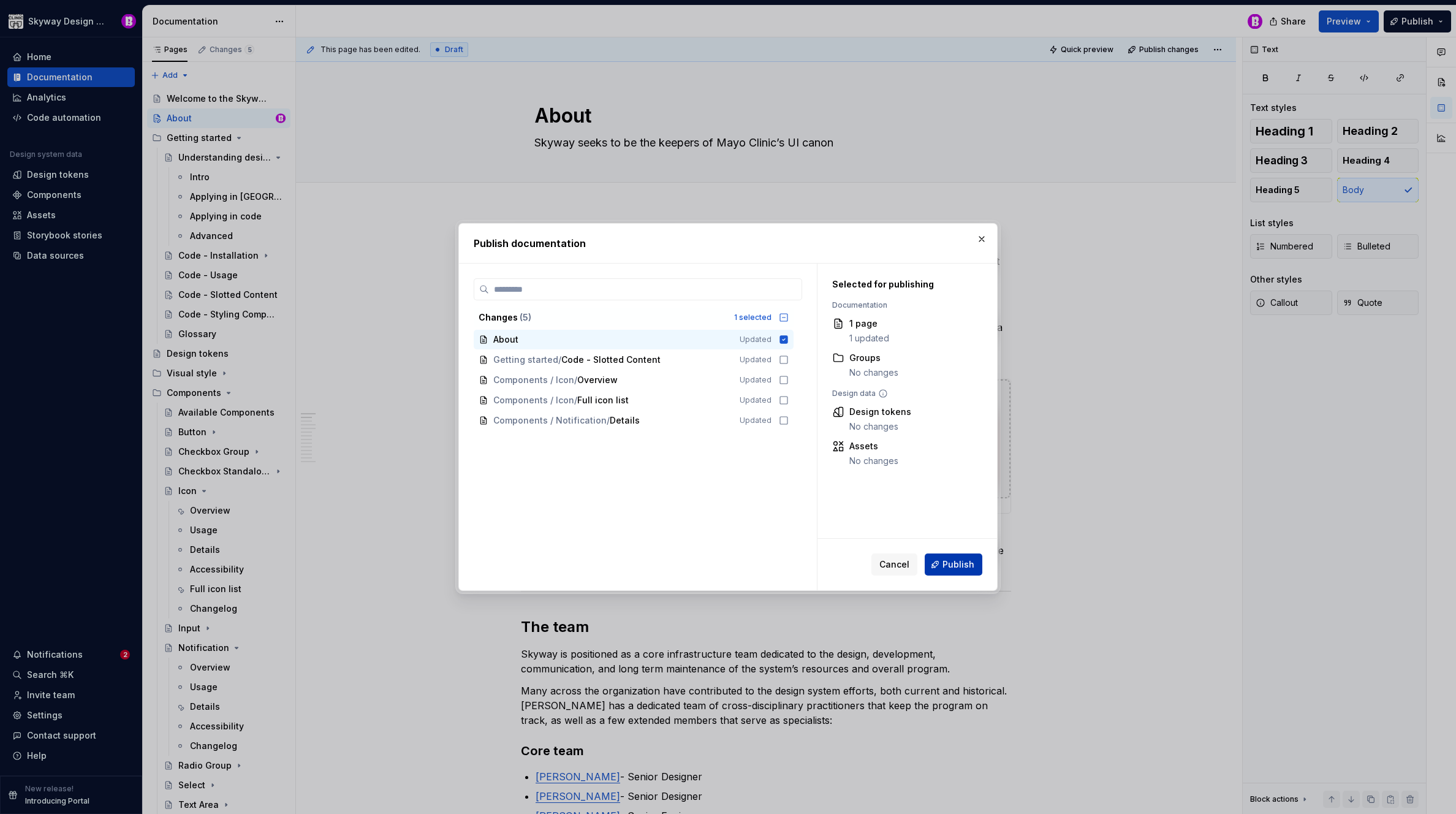
click at [963, 565] on span "Publish" at bounding box center [958, 564] width 32 height 12
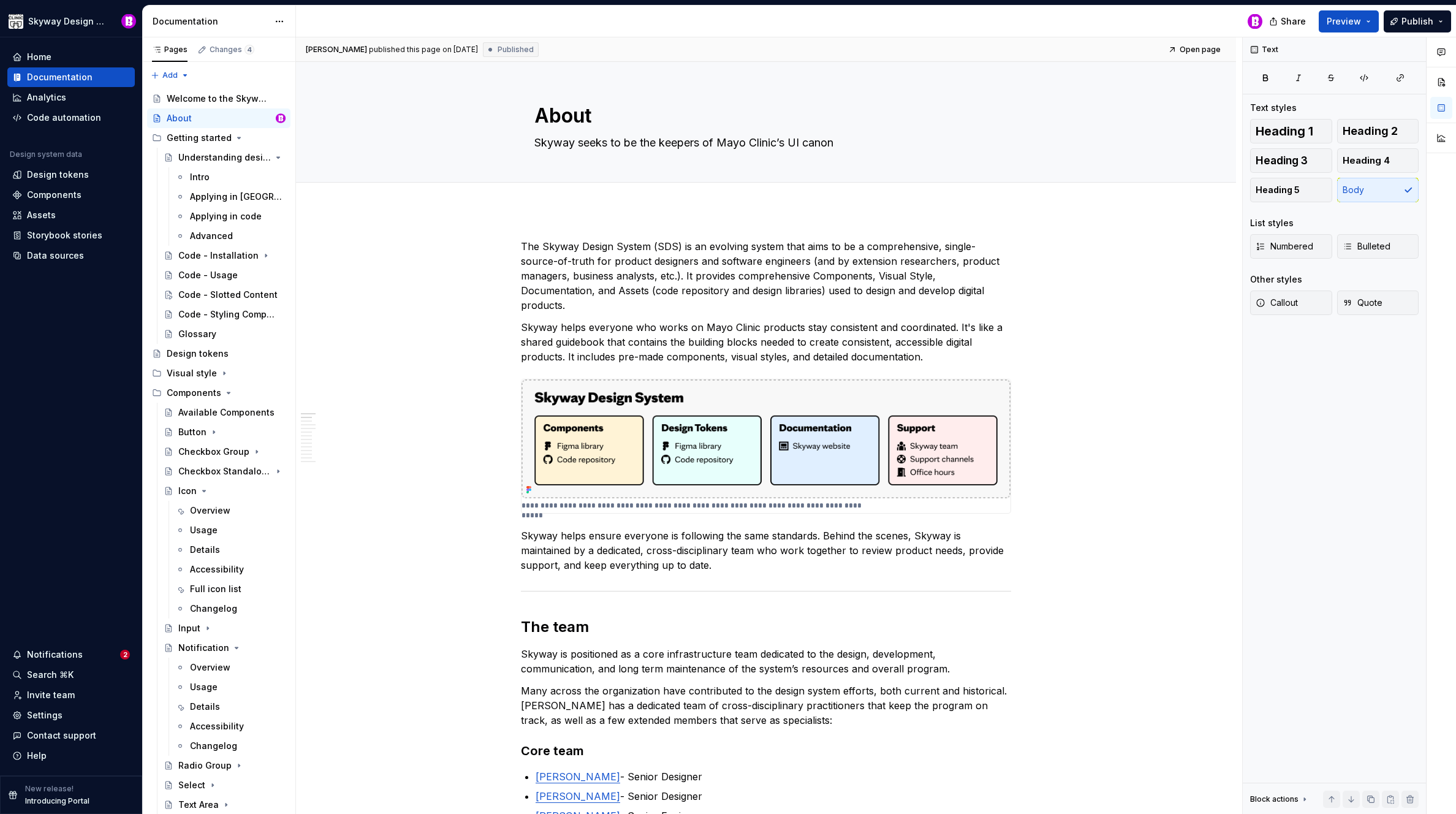
type textarea "*"
